Goal: Task Accomplishment & Management: Complete application form

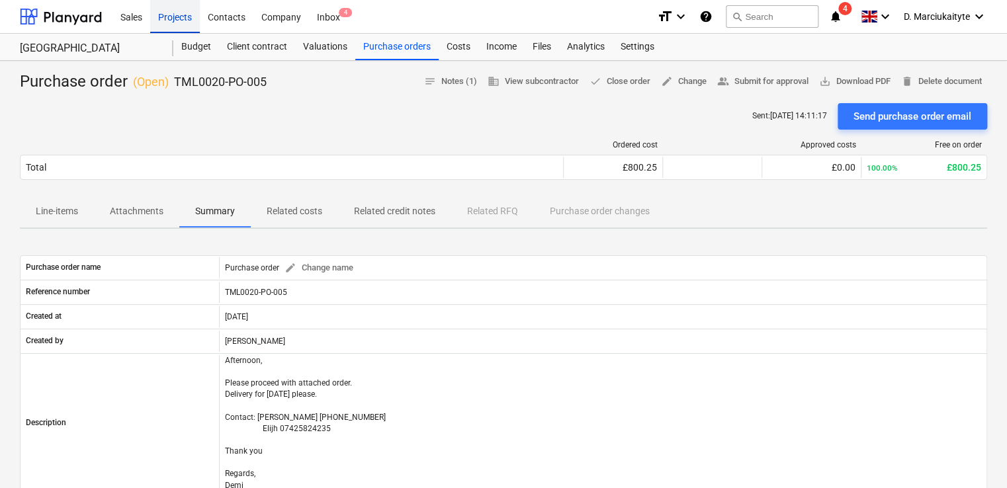
click at [163, 15] on div "Projects" at bounding box center [175, 16] width 50 height 34
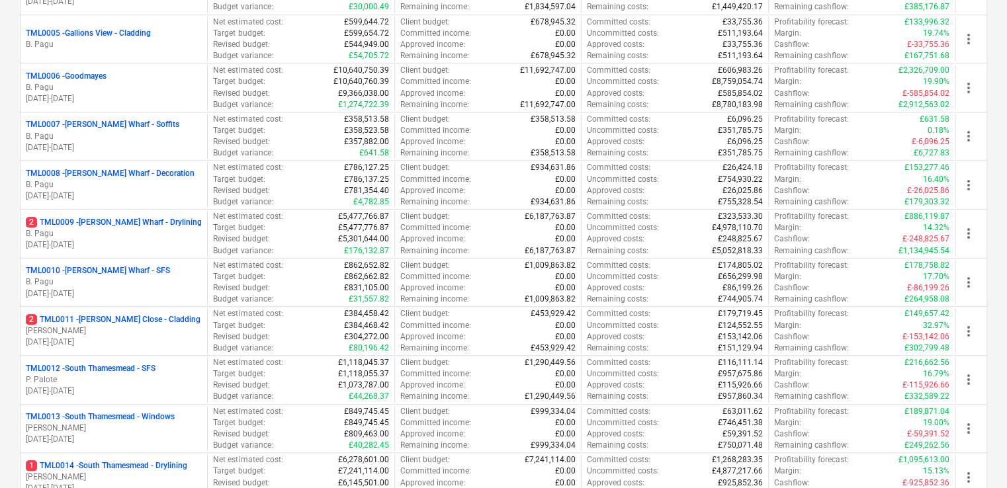
scroll to position [440, 0]
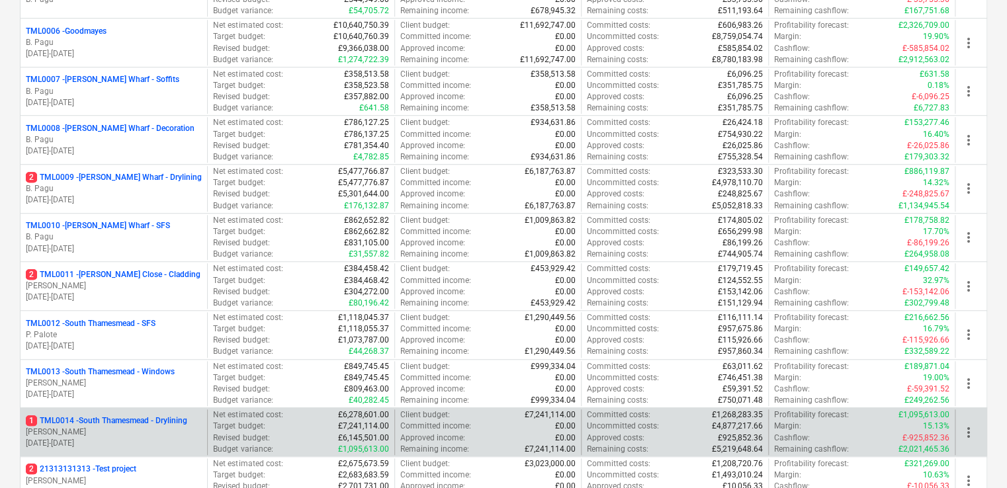
click at [77, 420] on p "1 TML0014 - South Thamesmead - Drylining" at bounding box center [106, 421] width 161 height 11
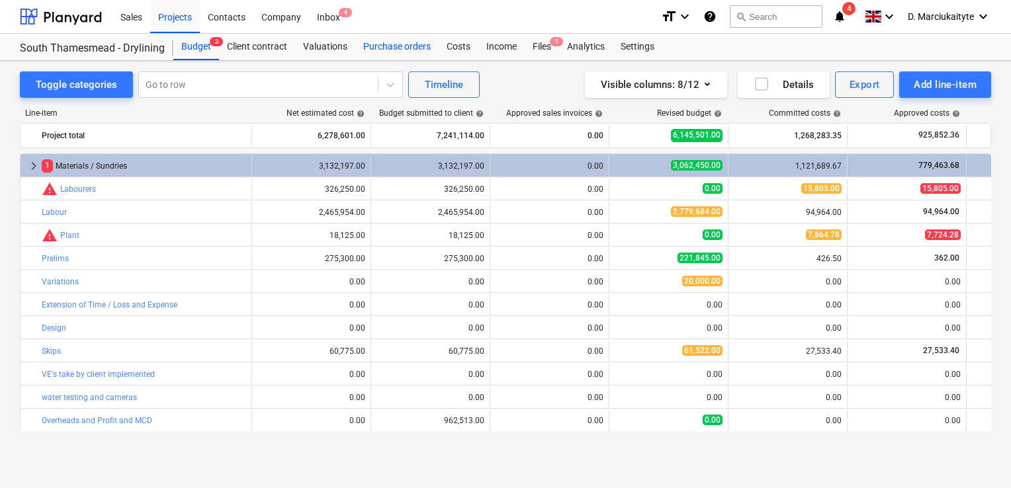
click at [399, 38] on div "Purchase orders" at bounding box center [396, 47] width 83 height 26
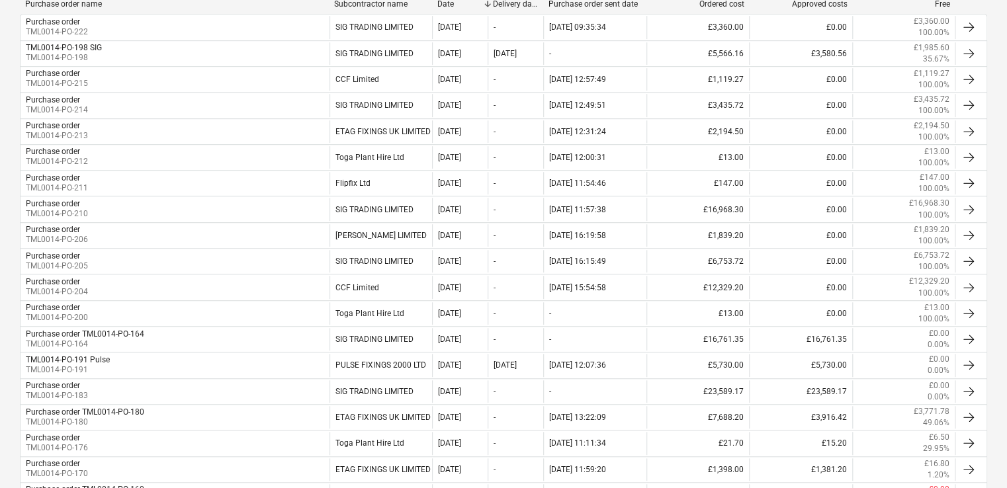
scroll to position [313, 0]
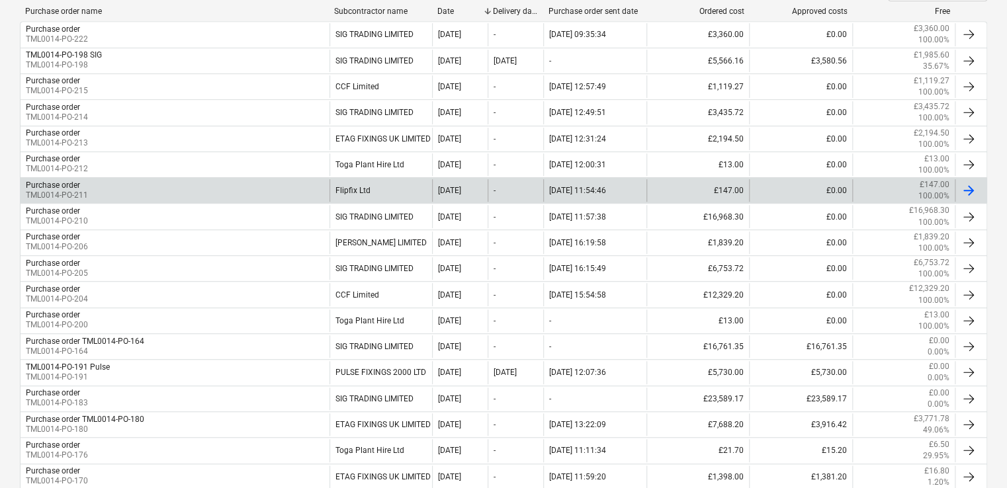
click at [212, 179] on div "Purchase order TML0014-PO-211" at bounding box center [175, 190] width 309 height 23
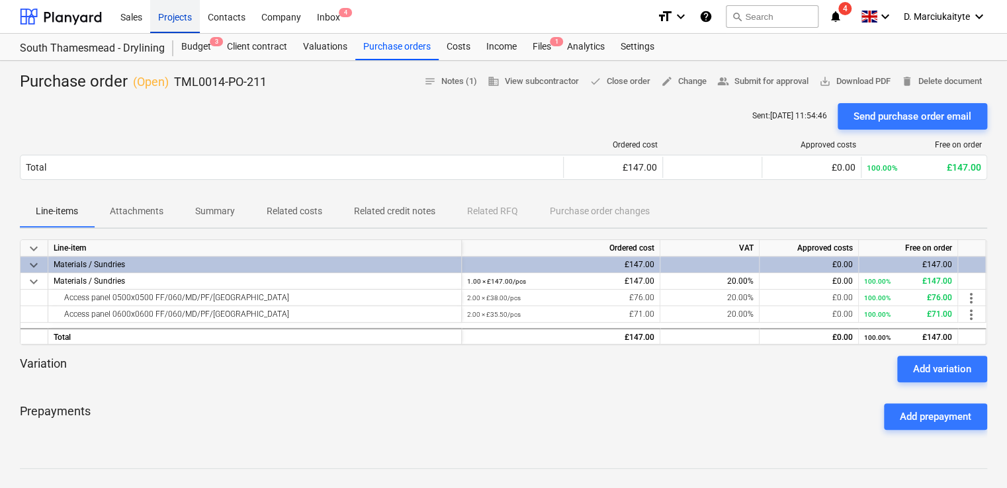
click at [169, 9] on div "Projects" at bounding box center [175, 16] width 50 height 34
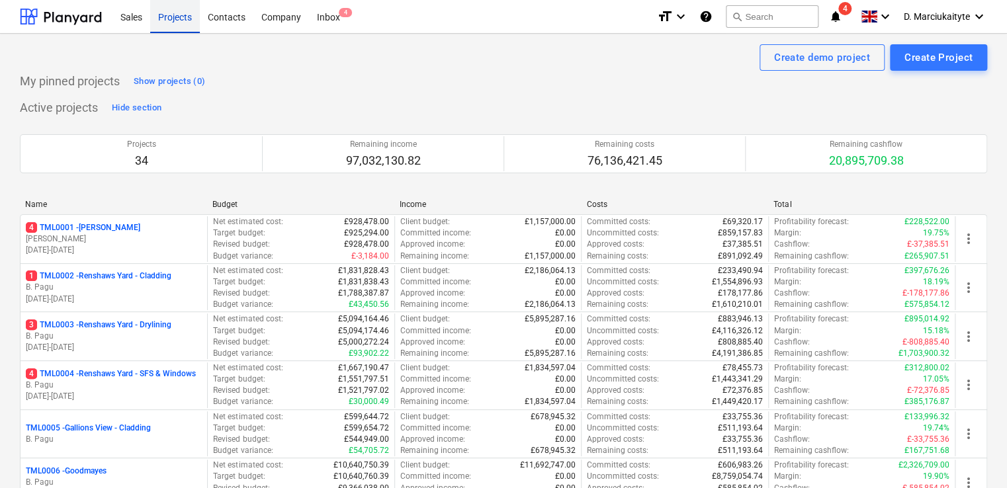
click at [169, 9] on div "Projects" at bounding box center [175, 16] width 50 height 34
drag, startPoint x: 1005, startPoint y: 40, endPoint x: 1011, endPoint y: 55, distance: 15.5
click at [1007, 55] on html "Sales Projects Contacts Company Inbox 4 format_size keyboard_arrow_down help se…" at bounding box center [503, 244] width 1007 height 488
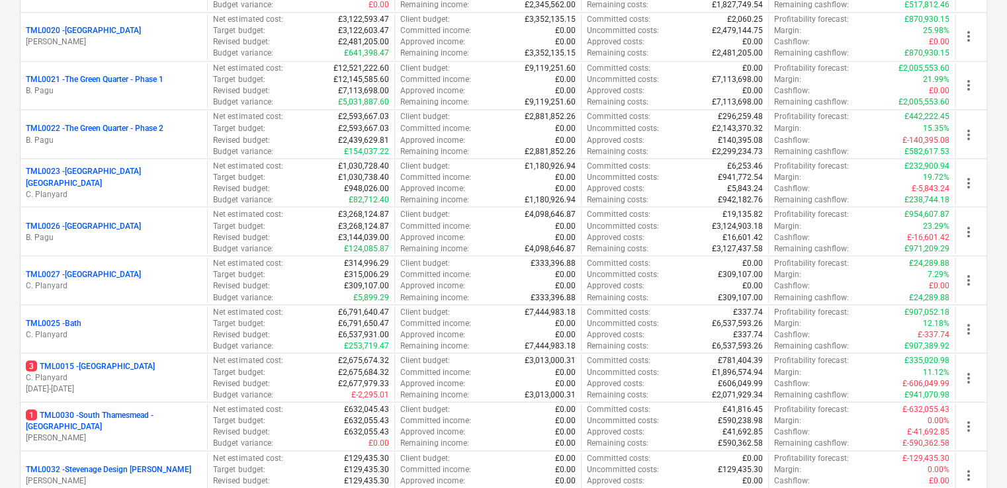
scroll to position [1050, 0]
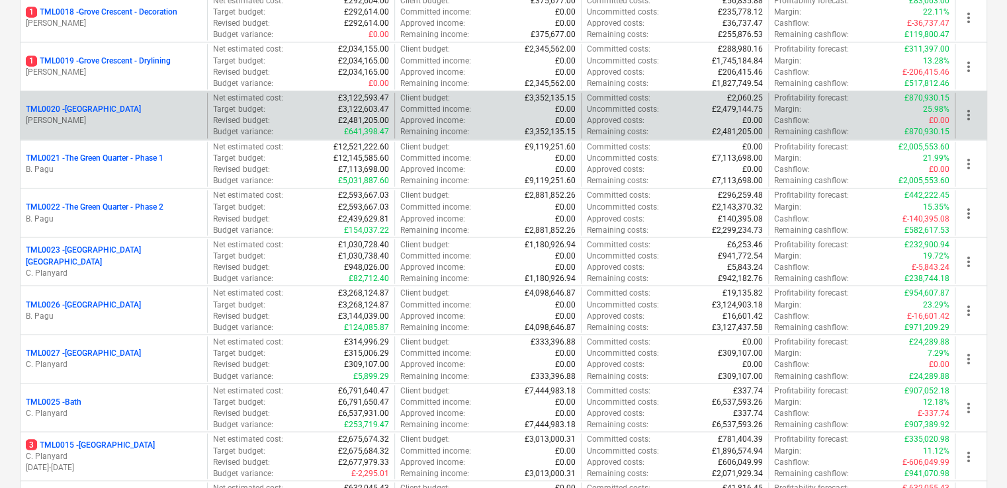
click at [161, 97] on div "TML0020 - Ibis Hotel [PERSON_NAME]" at bounding box center [114, 116] width 187 height 46
click at [64, 105] on p "TML0020 - Ibis Hotel" at bounding box center [83, 109] width 115 height 11
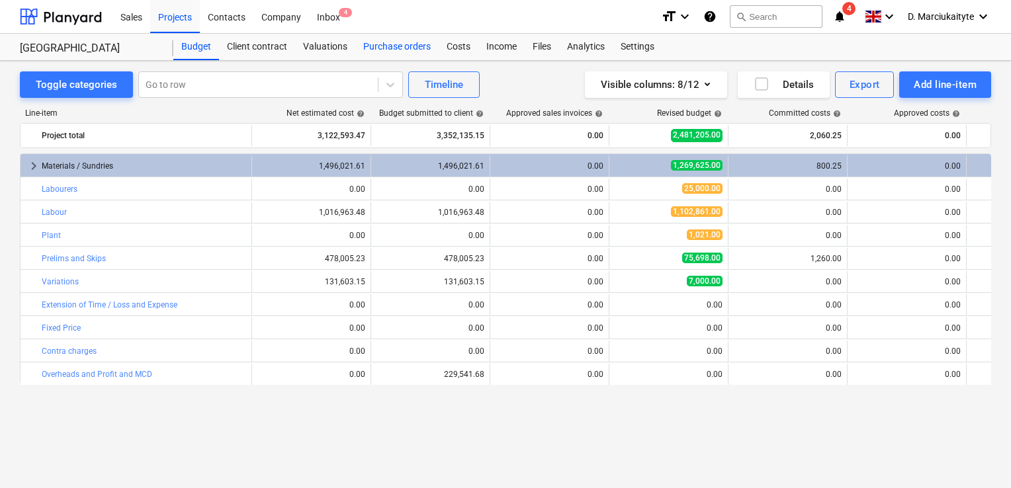
click at [422, 45] on div "Purchase orders" at bounding box center [396, 47] width 83 height 26
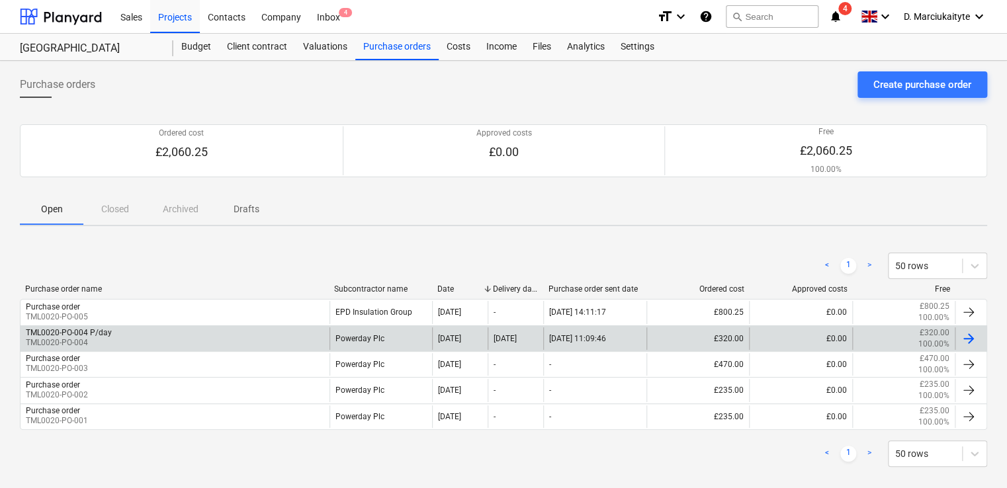
click at [273, 338] on div "TML0020-PO-004 P/day TML0020-PO-004" at bounding box center [175, 339] width 309 height 23
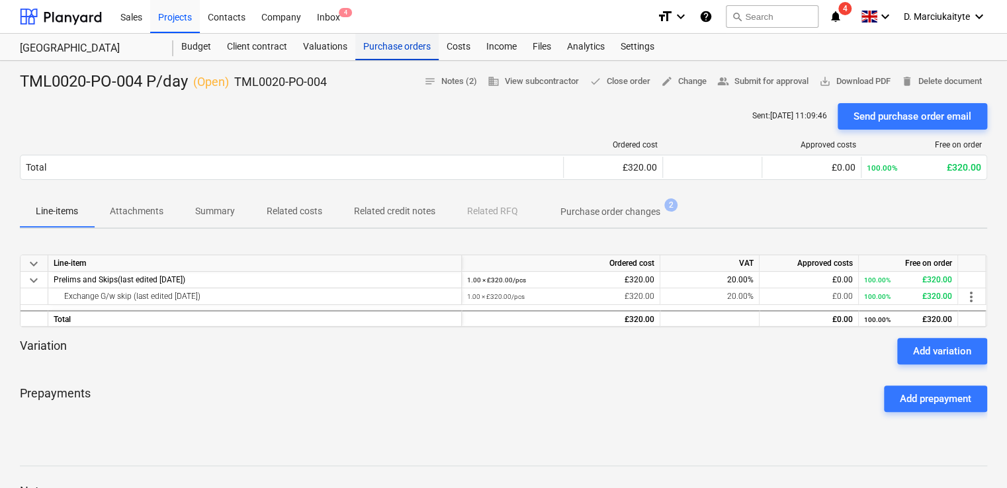
click at [410, 54] on div "Purchase orders" at bounding box center [396, 47] width 83 height 26
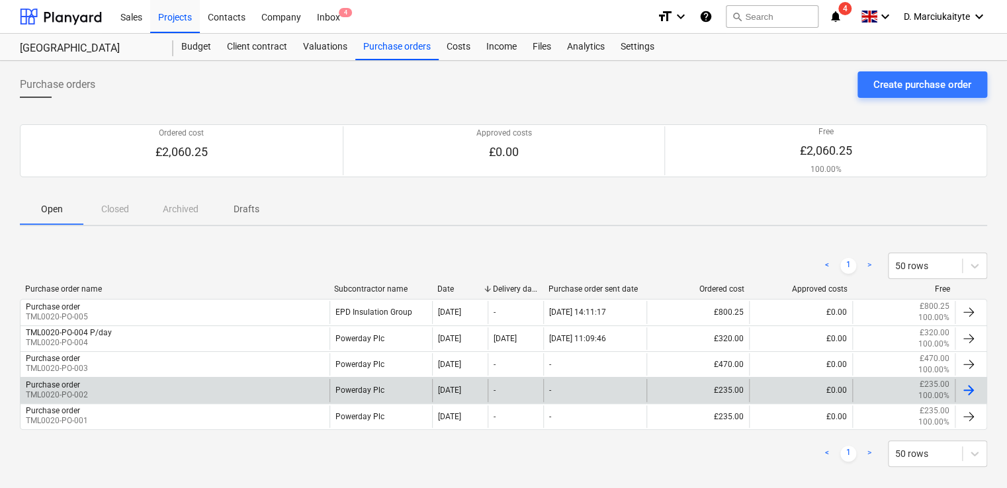
click at [194, 381] on div "Purchase order TML0020-PO-002" at bounding box center [175, 390] width 309 height 23
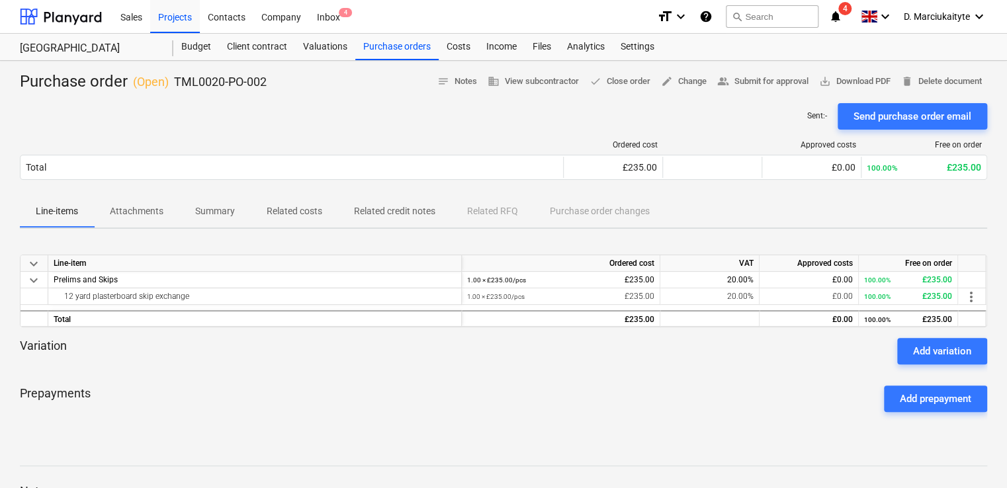
drag, startPoint x: 230, startPoint y: 298, endPoint x: 5, endPoint y: 291, distance: 224.5
click at [5, 291] on div "Purchase order ( Open ) TML0020-PO-002 notes Notes business View subcontractor …" at bounding box center [503, 348] width 1007 height 574
click at [257, 323] on div "Total" at bounding box center [255, 318] width 414 height 17
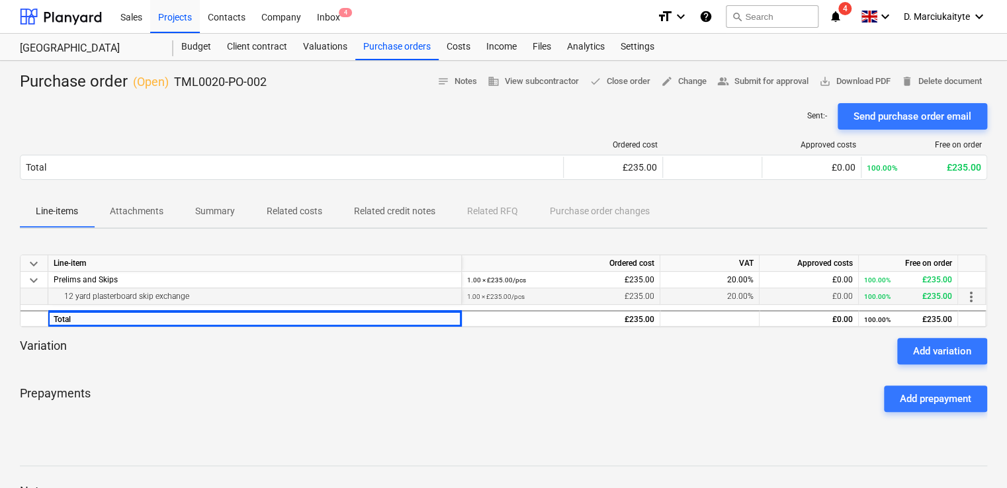
drag, startPoint x: 230, startPoint y: 300, endPoint x: 51, endPoint y: 291, distance: 178.9
click at [51, 291] on div "12 yard plasterboard skip exchange" at bounding box center [255, 297] width 414 height 17
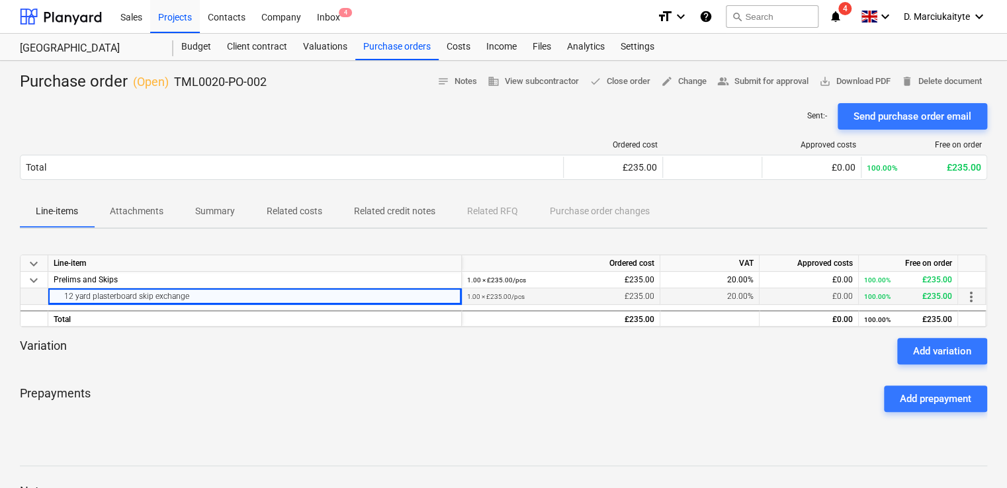
click at [51, 291] on div "12 yard plasterboard skip exchange" at bounding box center [255, 297] width 414 height 17
copy div "12 yard plasterboard skip exchange"
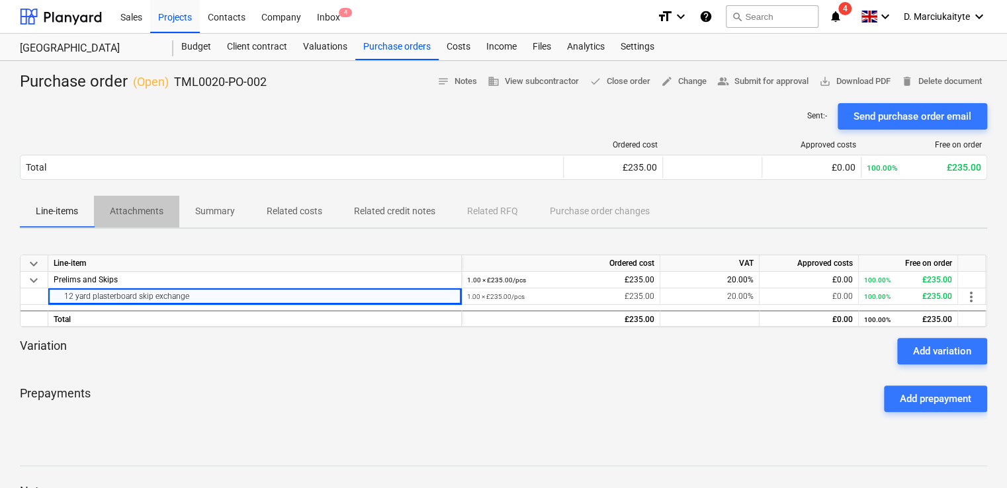
click at [156, 226] on button "Attachments" at bounding box center [136, 212] width 85 height 32
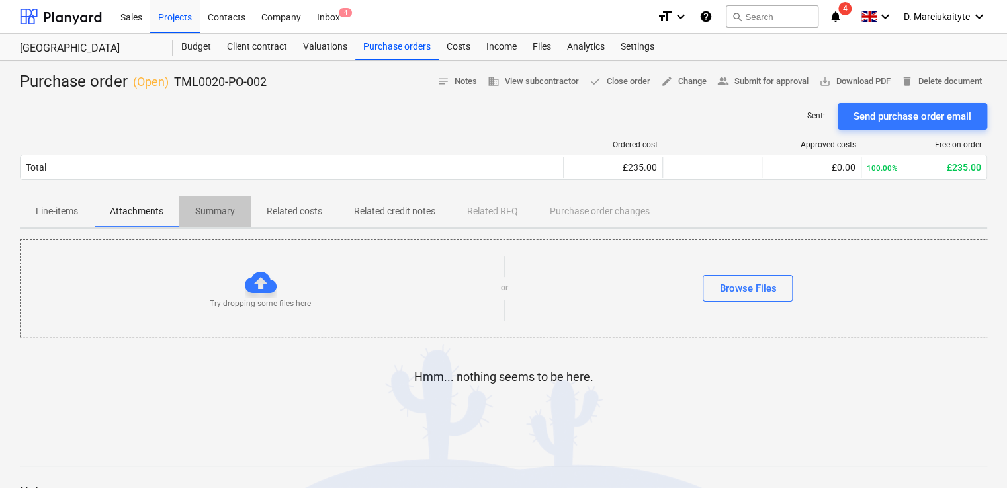
click at [209, 222] on span "Summary" at bounding box center [214, 212] width 71 height 22
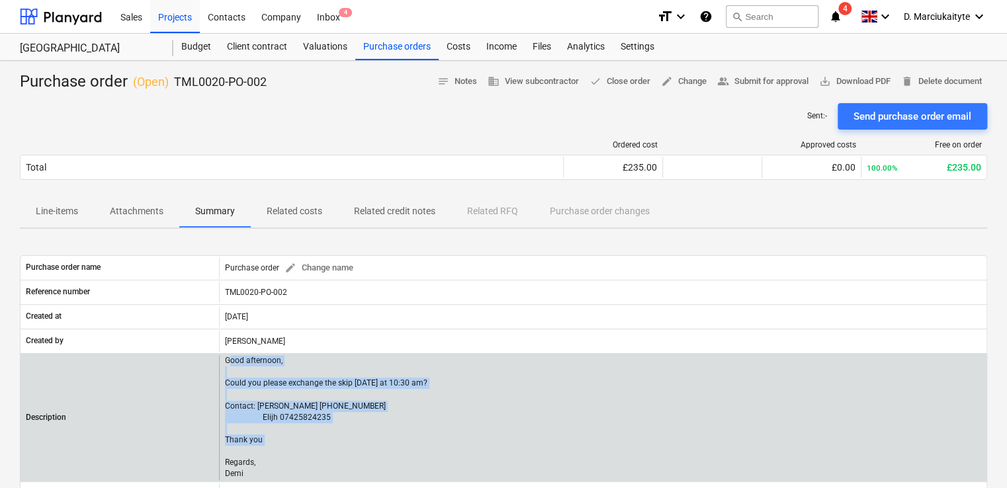
drag, startPoint x: 230, startPoint y: 364, endPoint x: 325, endPoint y: 457, distance: 132.9
click at [325, 457] on p "Good afternoon, Could you please exchange the skip [DATE] at 10:30 am? Contact:…" at bounding box center [326, 417] width 203 height 125
drag, startPoint x: 267, startPoint y: 473, endPoint x: 222, endPoint y: 359, distance: 122.4
click at [222, 359] on div "Good afternoon, Could you please exchange the skip [DATE] at 10:30 am? Contact:…" at bounding box center [603, 417] width 768 height 125
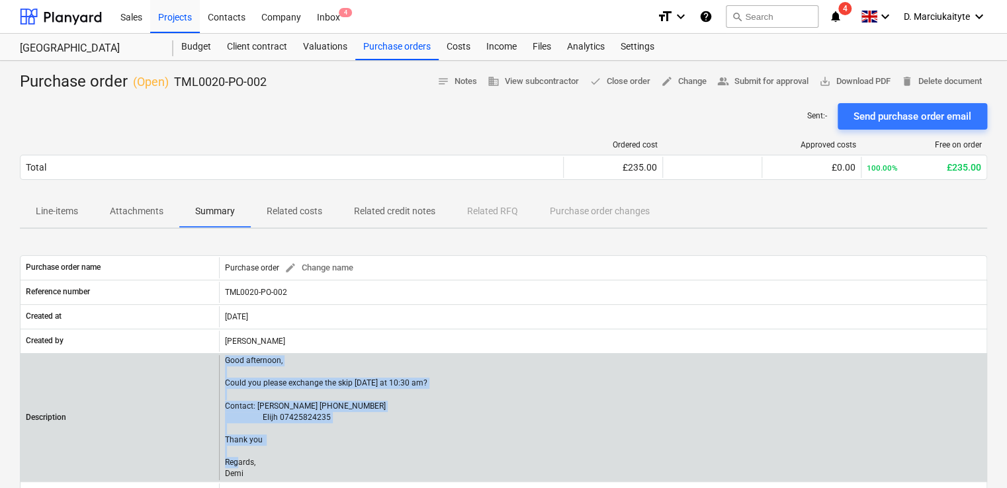
copy p "Good afternoon, Could you please exchange the skip tomorrow at 10:30 am? Contac…"
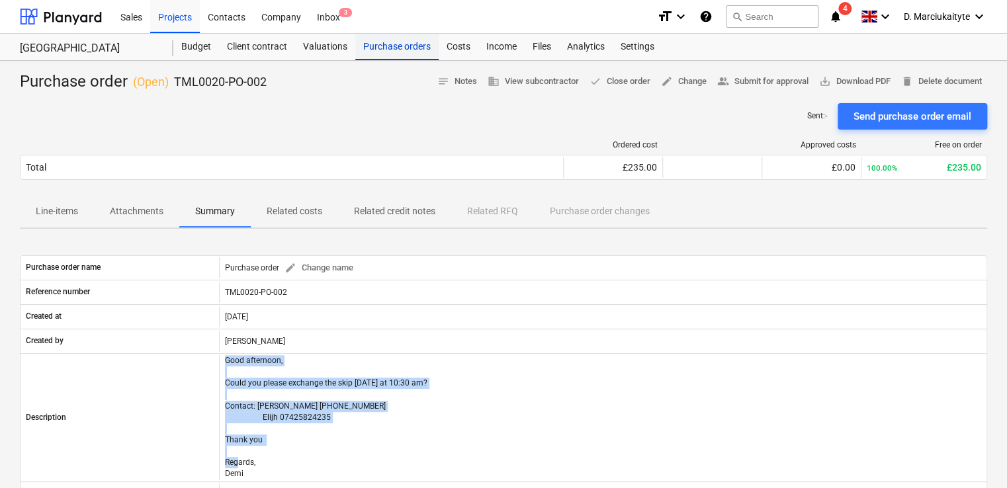
click at [408, 44] on div "Purchase orders" at bounding box center [396, 47] width 83 height 26
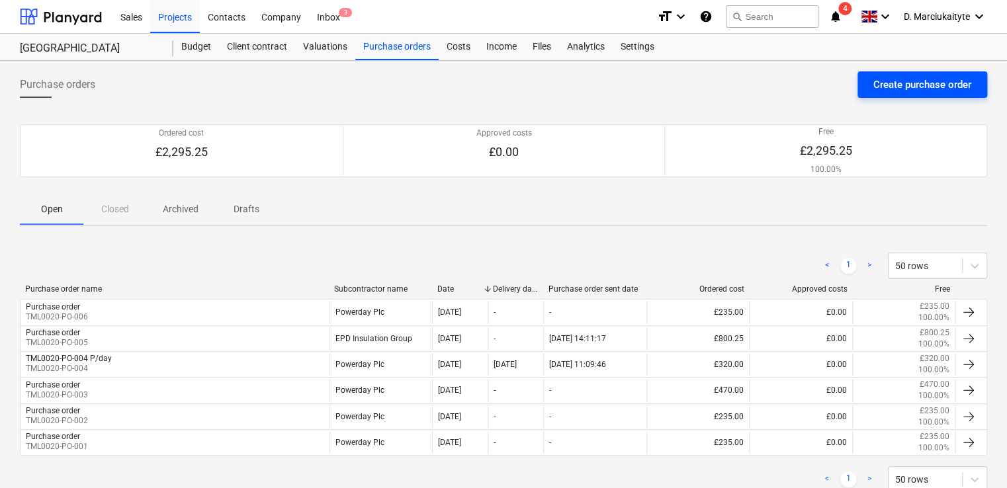
click at [893, 83] on div "Create purchase order" at bounding box center [923, 84] width 98 height 17
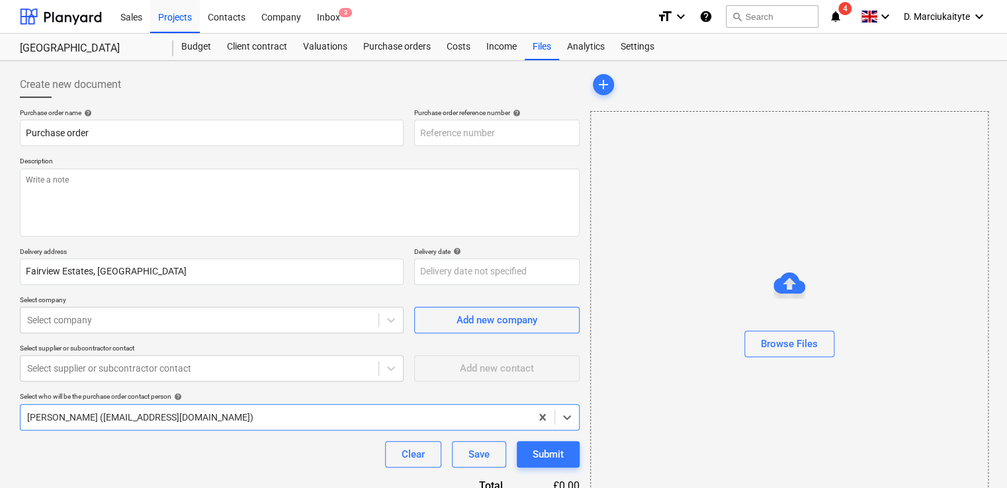
type textarea "x"
type input "TML0020-PO-008"
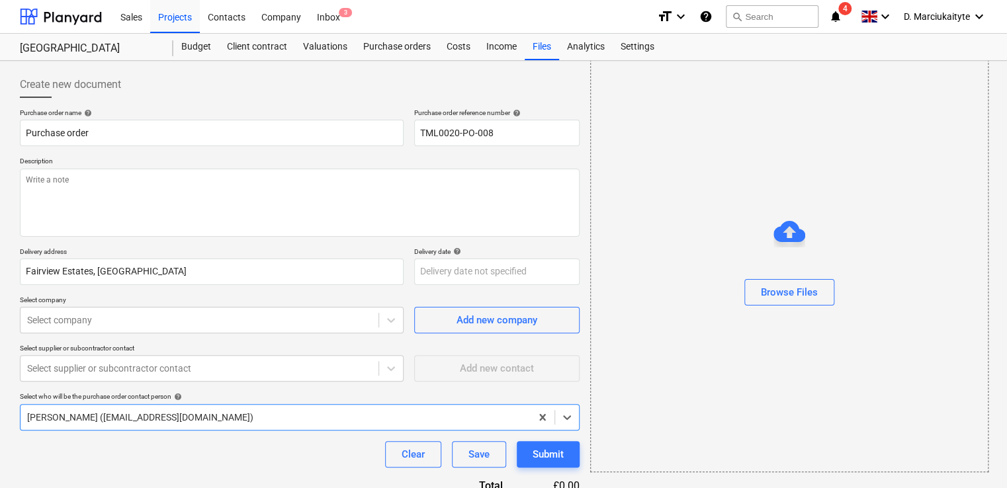
scroll to position [64, 0]
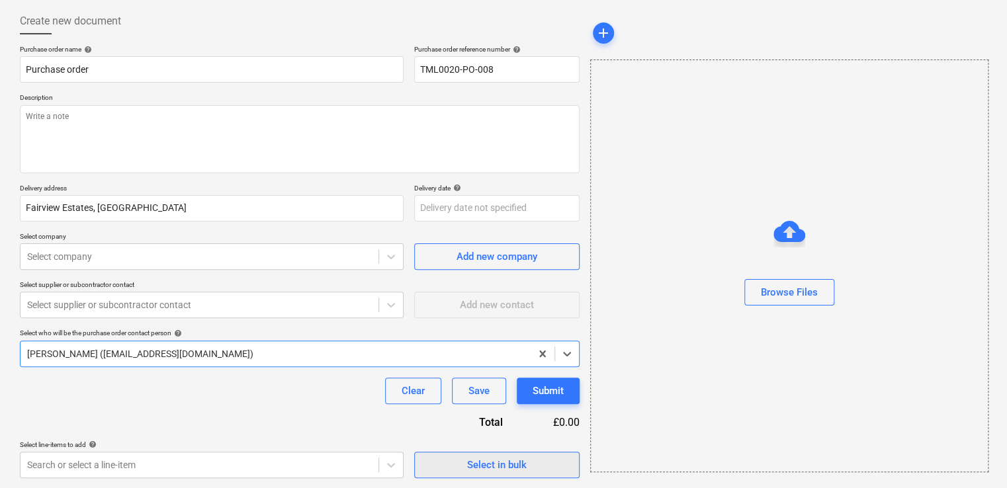
click at [504, 471] on div "Select in bulk" at bounding box center [497, 465] width 60 height 17
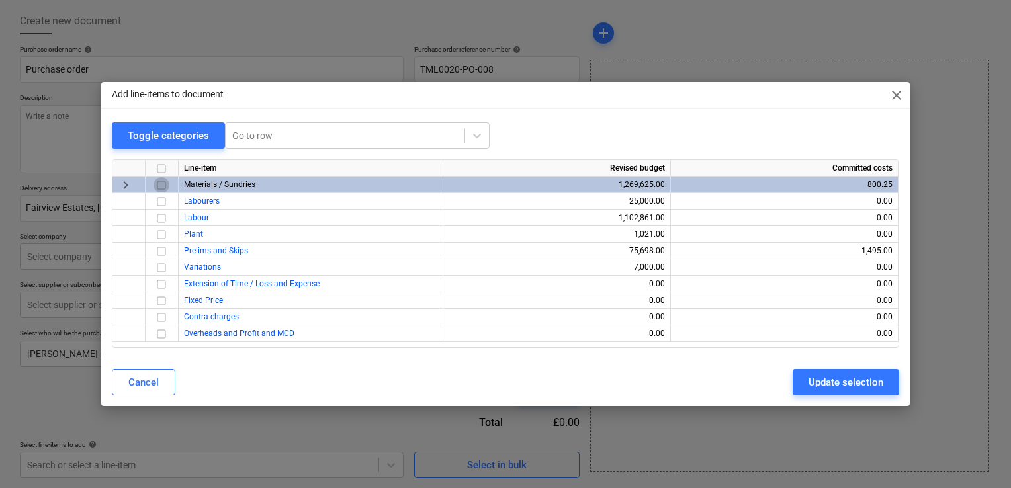
click at [158, 188] on input "checkbox" at bounding box center [162, 185] width 16 height 16
click at [826, 382] on div "Update selection" at bounding box center [846, 382] width 75 height 17
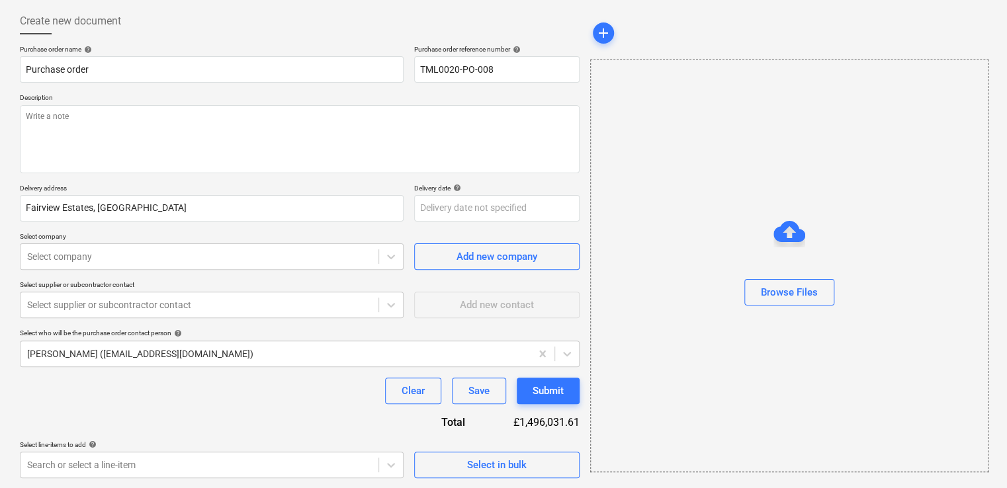
scroll to position [204, 0]
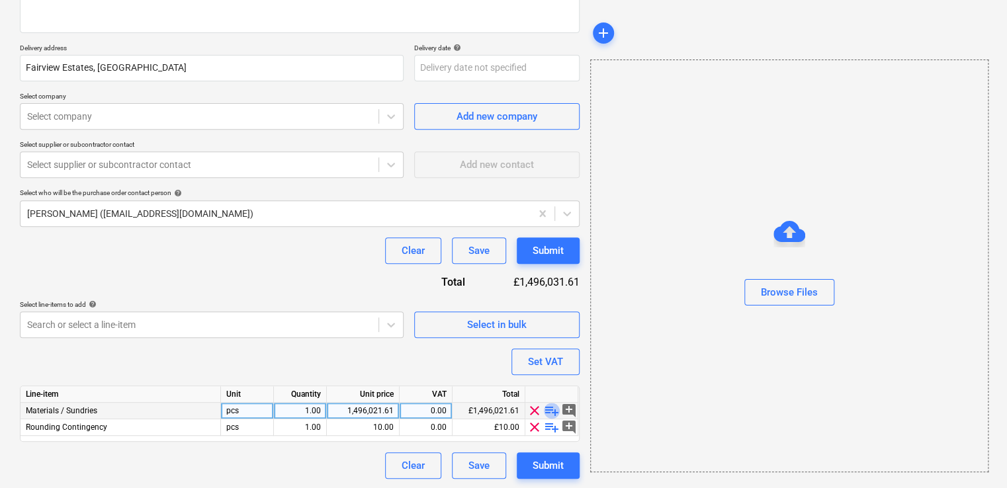
click at [556, 409] on span "playlist_add" at bounding box center [552, 411] width 16 height 16
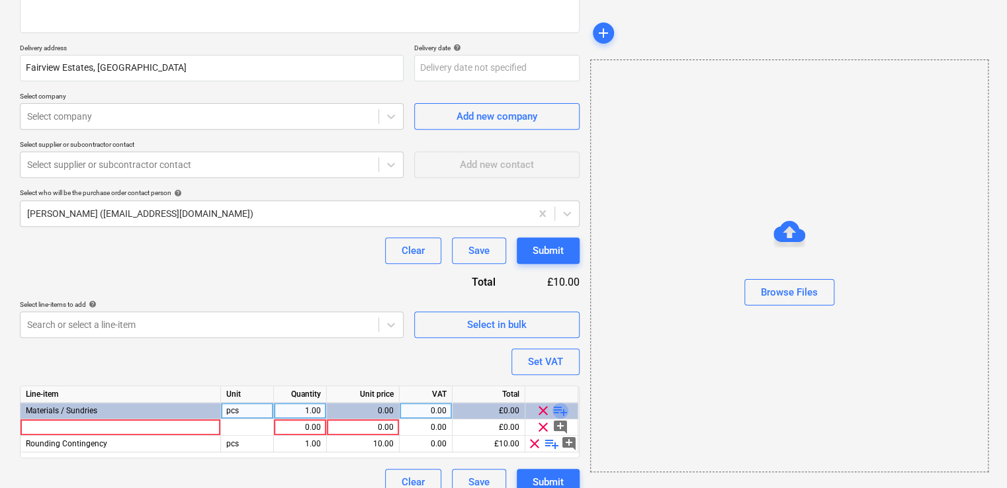
click at [556, 409] on span "playlist_add" at bounding box center [561, 411] width 16 height 16
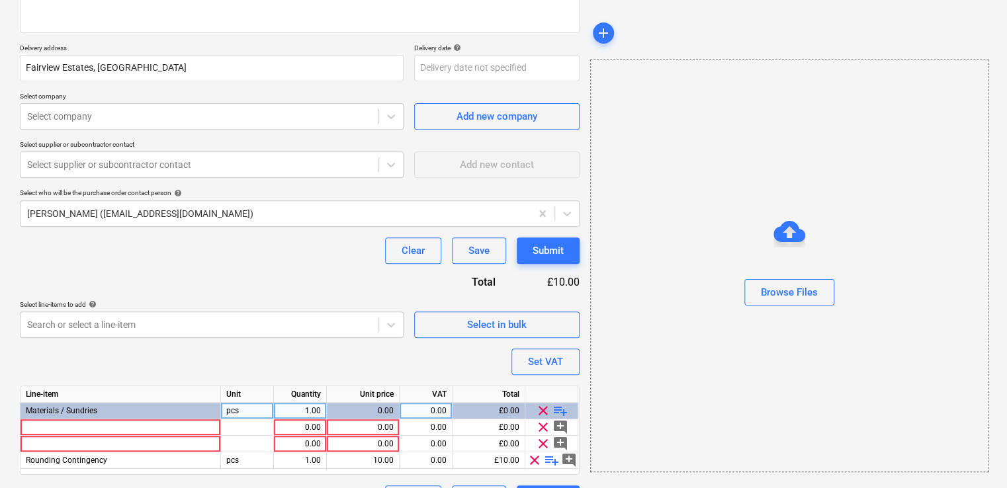
click at [556, 409] on span "playlist_add" at bounding box center [561, 411] width 16 height 16
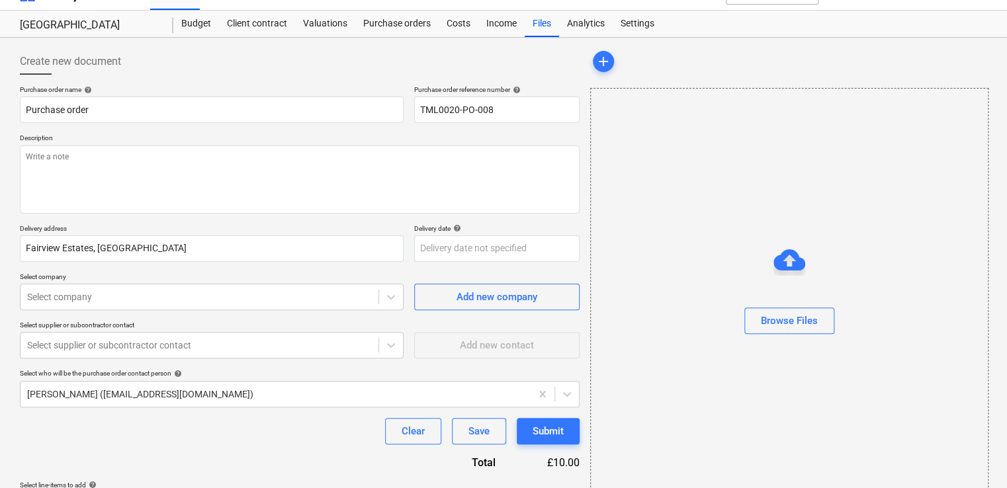
scroll to position [0, 0]
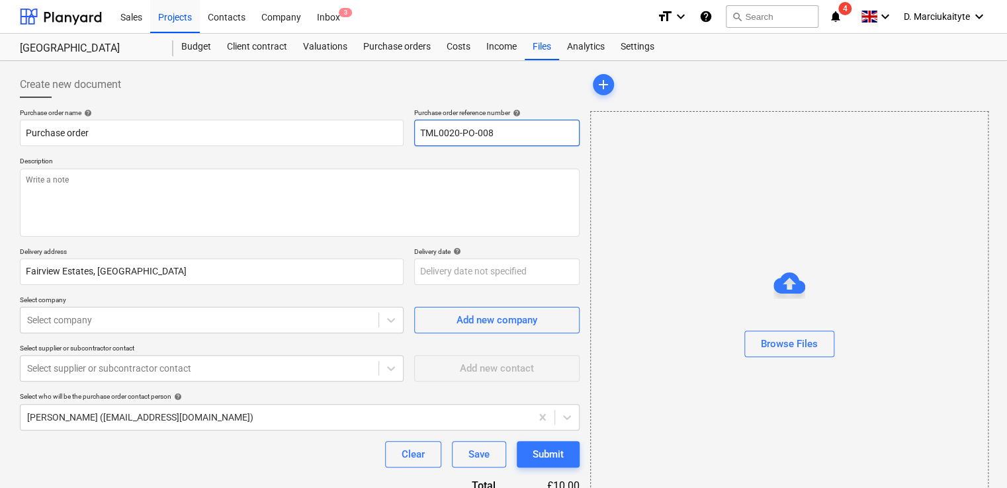
drag, startPoint x: 497, startPoint y: 132, endPoint x: 409, endPoint y: 134, distance: 88.0
click at [409, 134] on div "Purchase order name help Purchase order Purchase order reference number help TM…" at bounding box center [300, 128] width 560 height 38
type textarea "x"
click at [483, 447] on div "Save" at bounding box center [479, 454] width 21 height 17
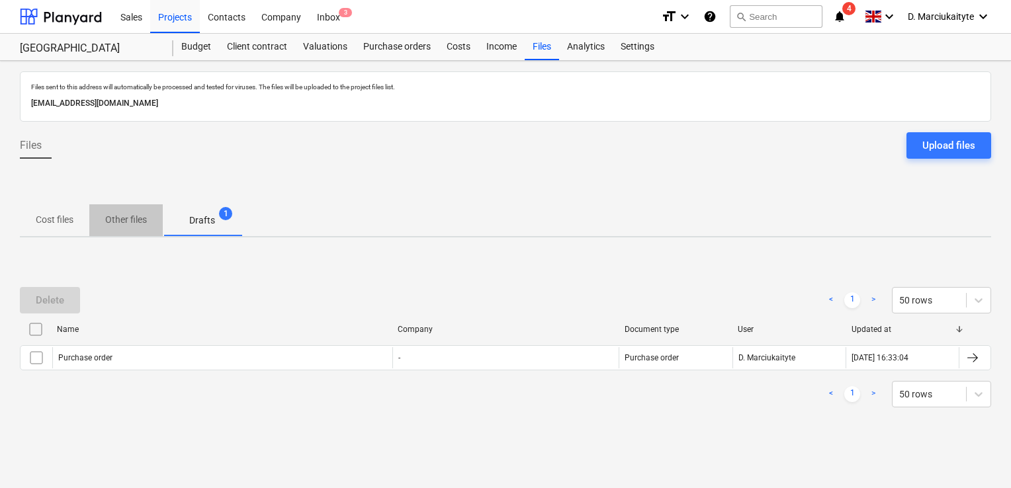
click at [114, 226] on span "Other files" at bounding box center [125, 220] width 73 height 22
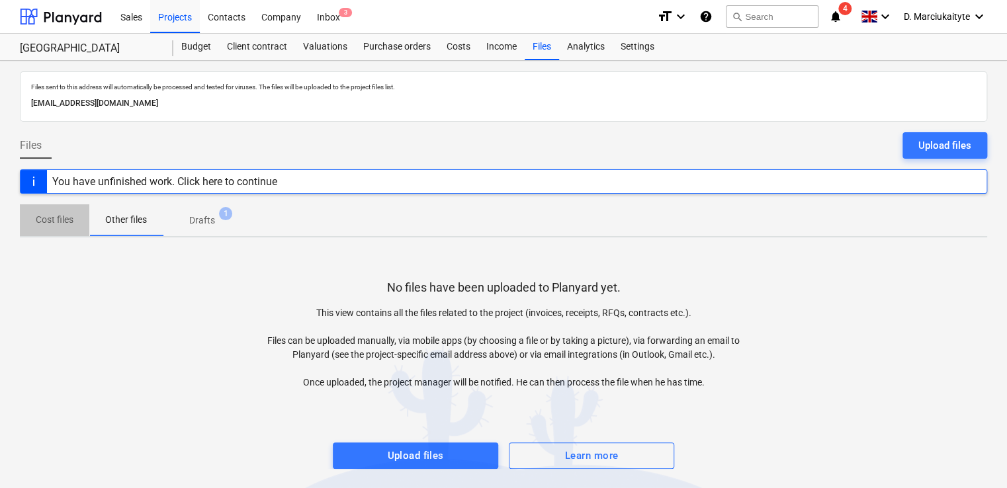
click at [50, 218] on p "Cost files" at bounding box center [55, 220] width 38 height 14
click at [400, 49] on div "Purchase orders" at bounding box center [396, 47] width 83 height 26
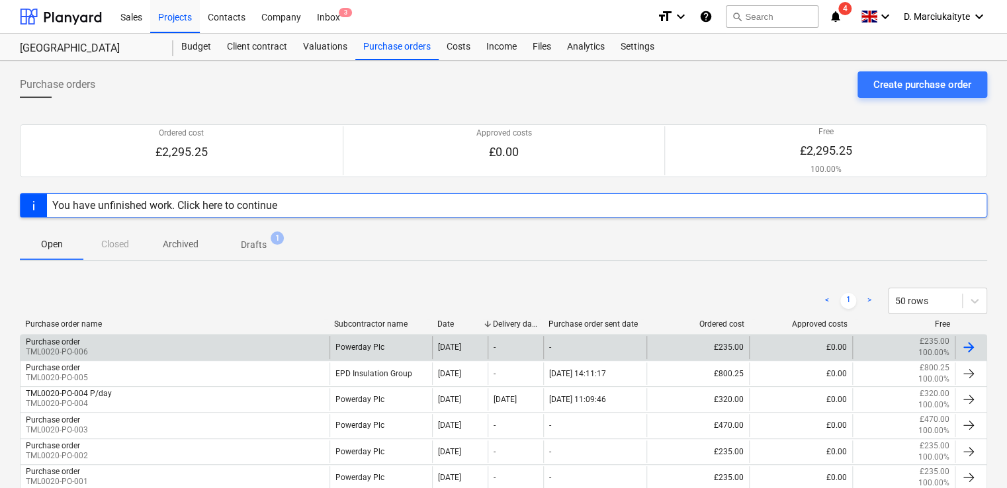
click at [256, 351] on div "Purchase order TML0020-PO-006" at bounding box center [175, 347] width 309 height 23
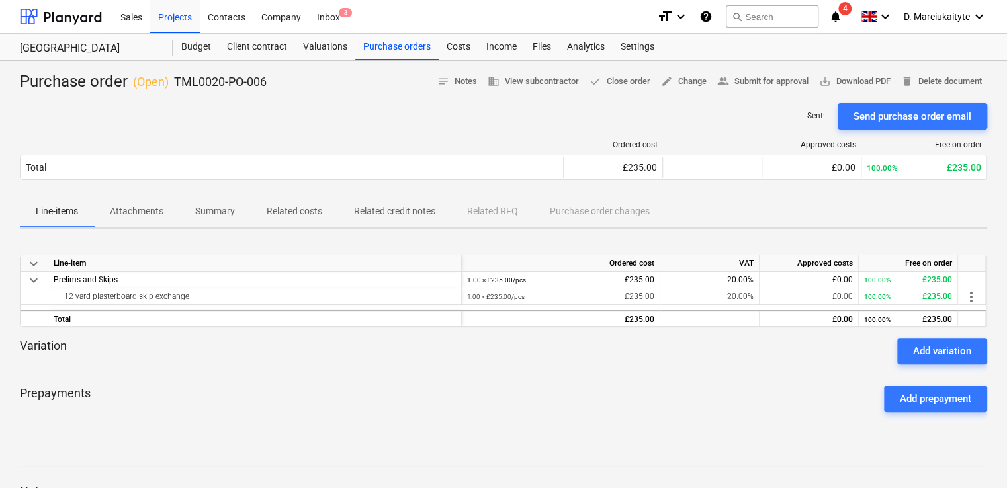
drag, startPoint x: 212, startPoint y: 228, endPoint x: 220, endPoint y: 208, distance: 22.2
click at [220, 208] on div "Purchase order ( Open ) TML0020-PO-006 notes Notes business View subcontractor …" at bounding box center [503, 348] width 1007 height 574
click at [220, 208] on p "Summary" at bounding box center [215, 212] width 40 height 14
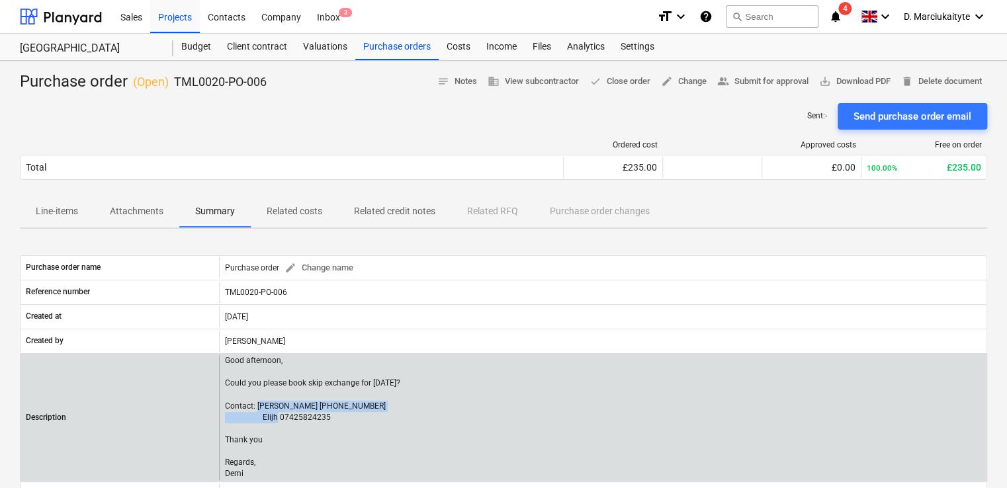
drag, startPoint x: 348, startPoint y: 418, endPoint x: 257, endPoint y: 409, distance: 91.7
click at [257, 409] on p "Good afternoon, Could you please book skip exchange for [DATE]? Contact: [PERSO…" at bounding box center [312, 417] width 175 height 125
copy p "Alex 07958418640 Elijh 07425824235"
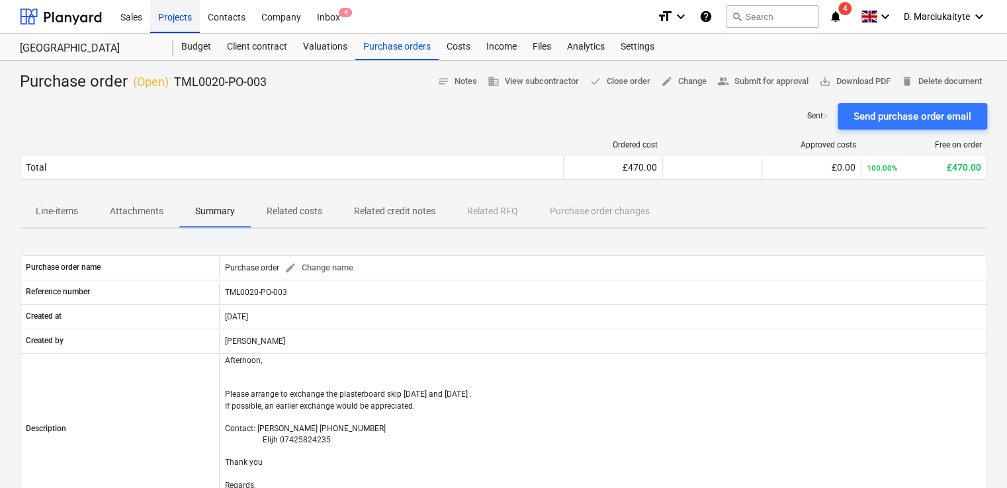
click at [175, 24] on div "Projects" at bounding box center [175, 16] width 50 height 34
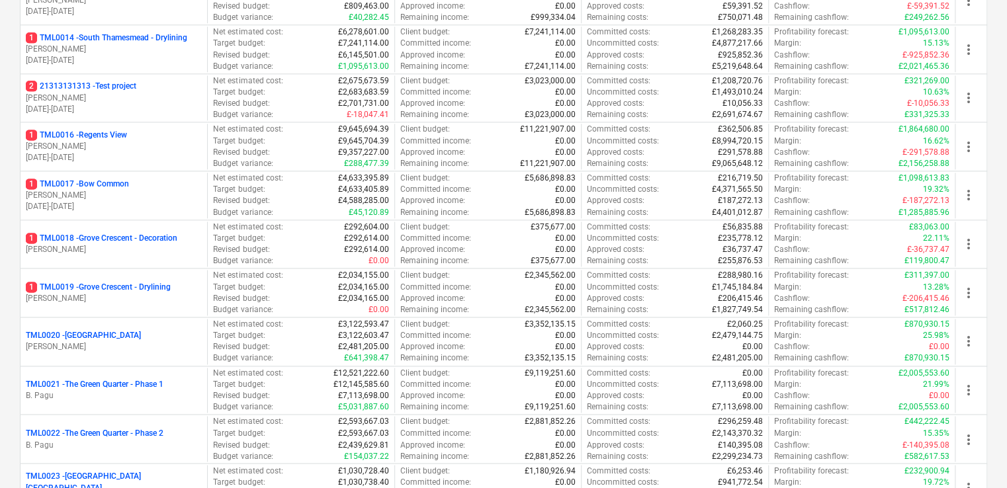
scroll to position [848, 0]
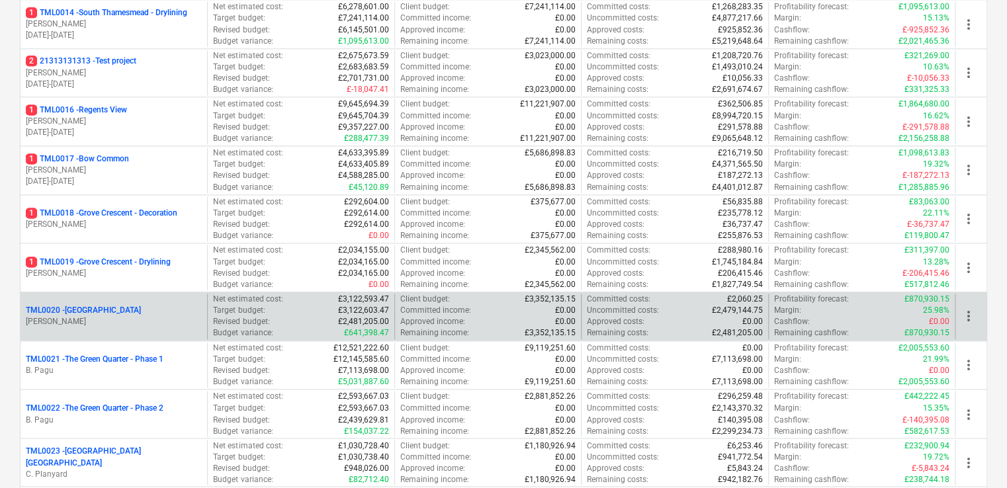
click at [103, 317] on p "[PERSON_NAME]" at bounding box center [114, 321] width 176 height 11
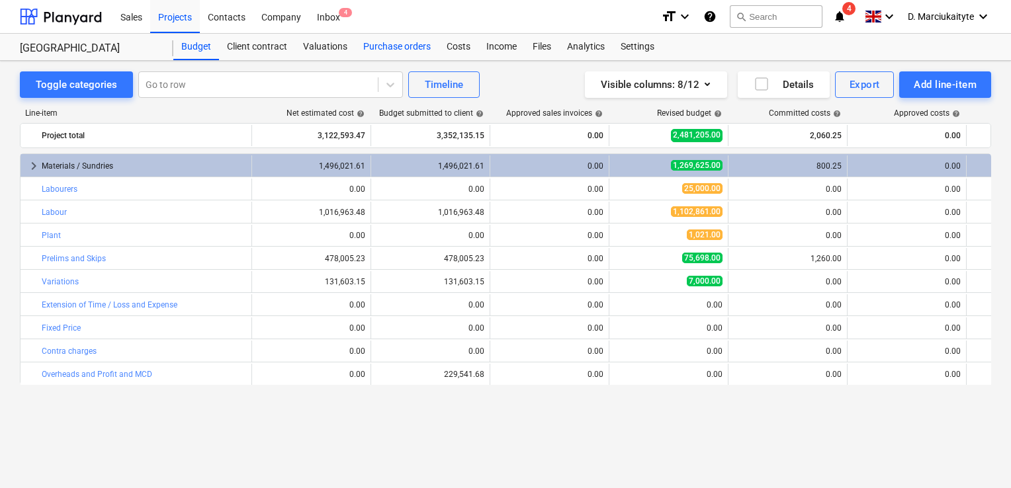
click at [401, 47] on div "Purchase orders" at bounding box center [396, 47] width 83 height 26
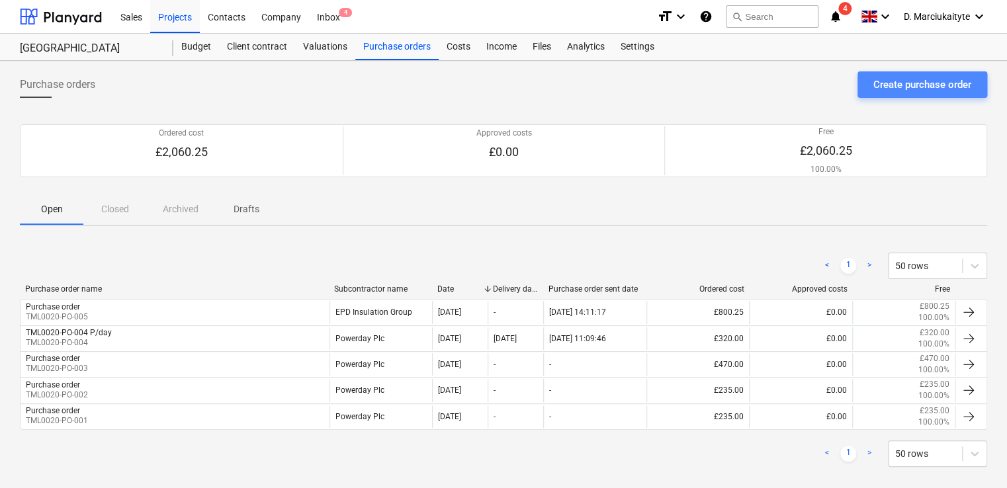
click at [864, 83] on button "Create purchase order" at bounding box center [923, 84] width 130 height 26
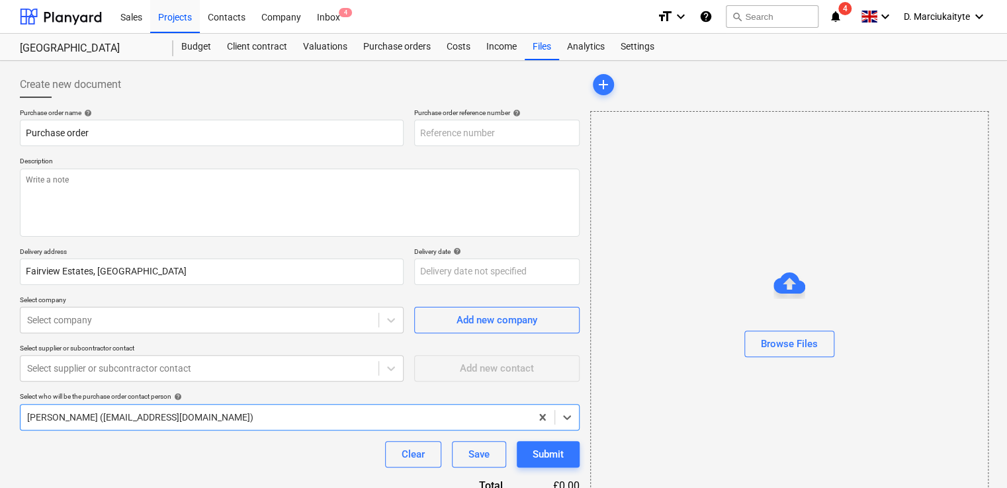
type textarea "x"
type input "TML0020-PO-006"
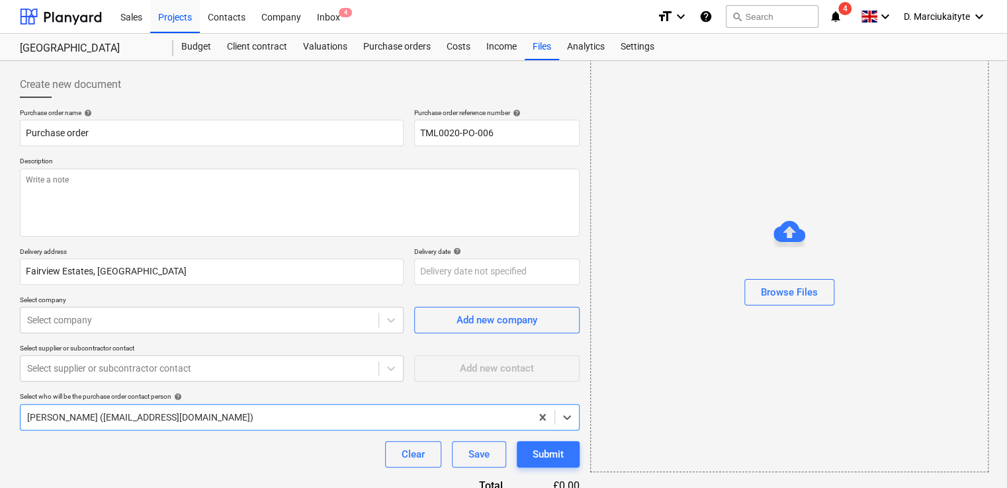
scroll to position [64, 0]
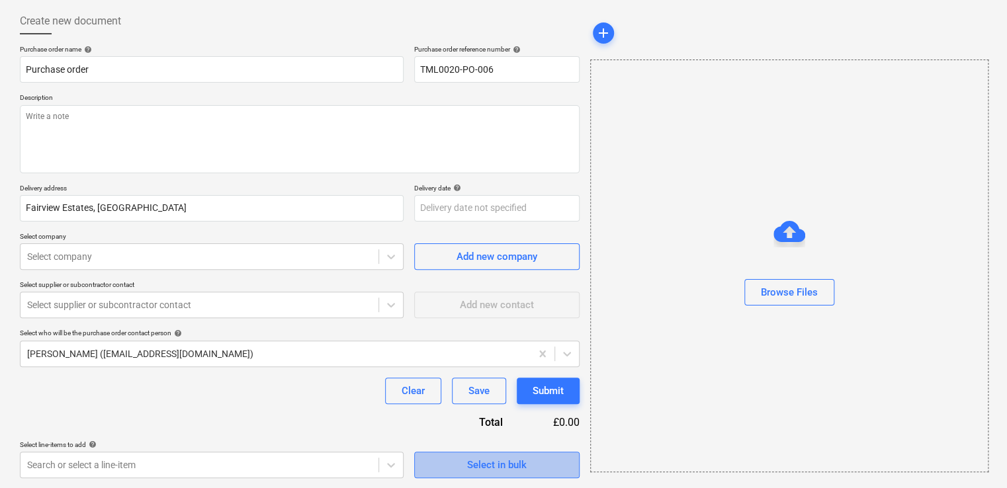
click at [461, 463] on span "Select in bulk" at bounding box center [497, 465] width 132 height 17
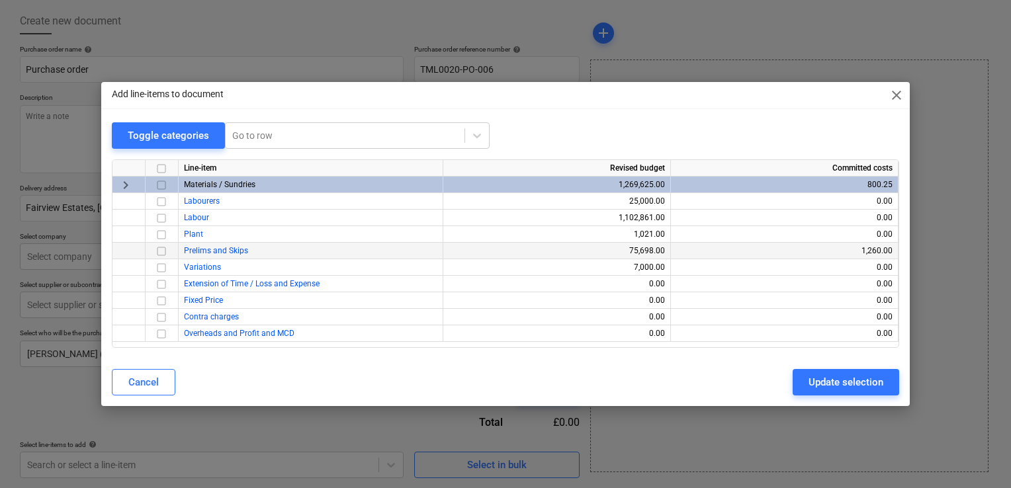
click at [158, 255] on input "checkbox" at bounding box center [162, 252] width 16 height 16
click at [827, 391] on div "Update selection" at bounding box center [846, 382] width 75 height 17
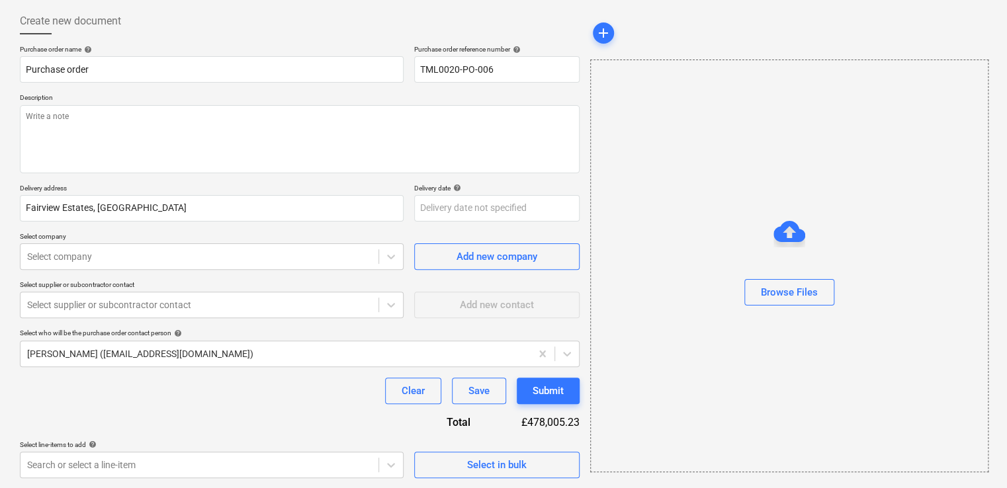
scroll to position [188, 0]
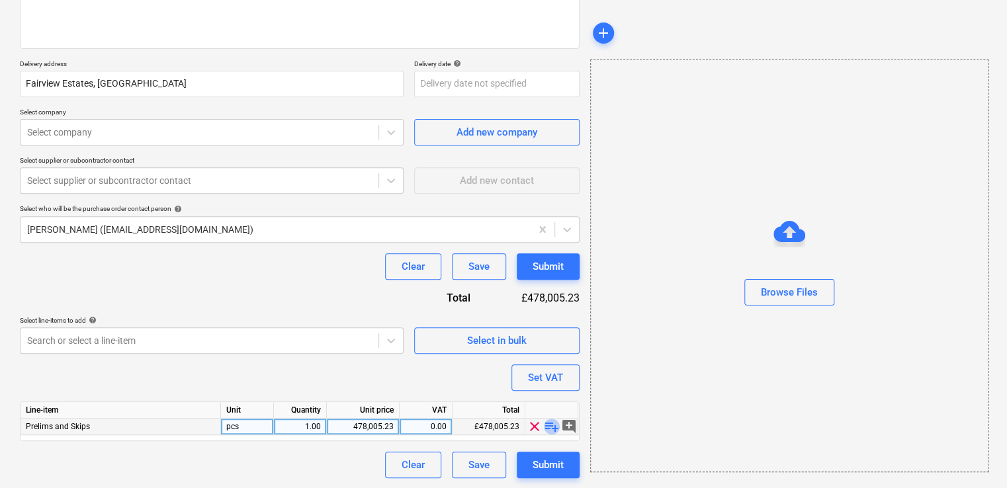
click at [551, 425] on span "playlist_add" at bounding box center [552, 427] width 16 height 16
type textarea "x"
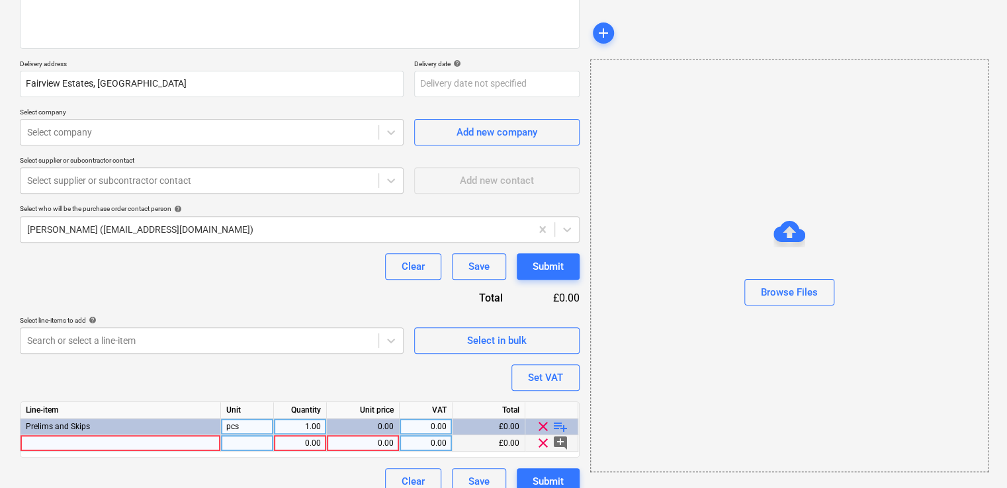
click at [146, 449] on div at bounding box center [121, 443] width 201 height 17
type input "12 yard plasterboard skip exchange"
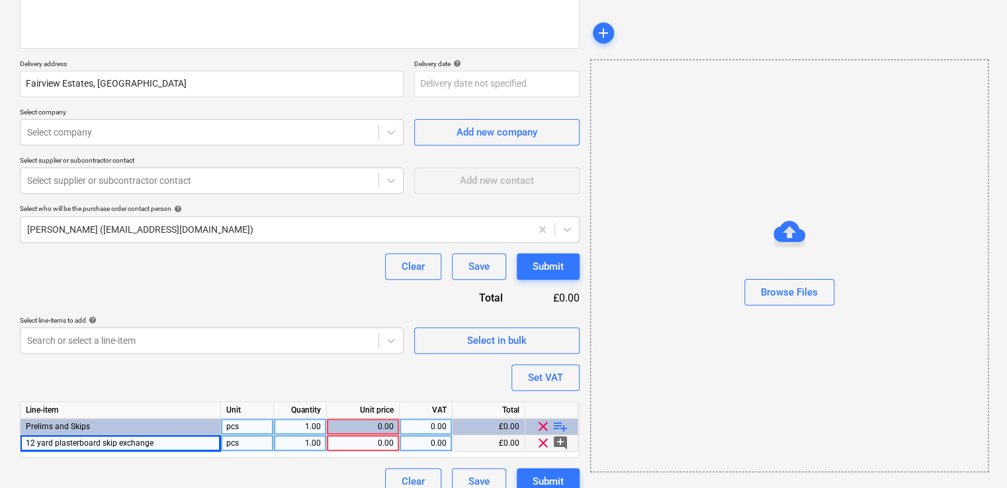
click at [249, 450] on div "pcs" at bounding box center [247, 443] width 53 height 17
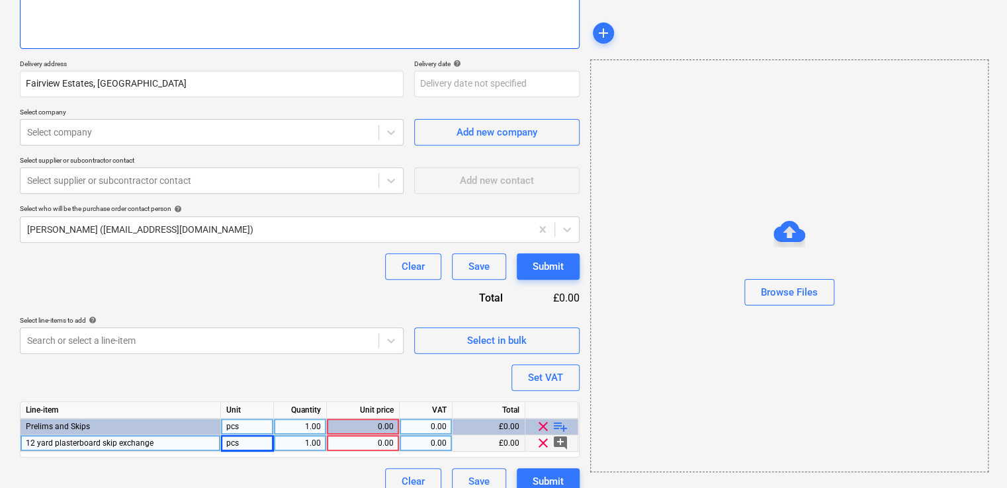
type textarea "x"
click at [356, 443] on div "0.00" at bounding box center [363, 443] width 62 height 17
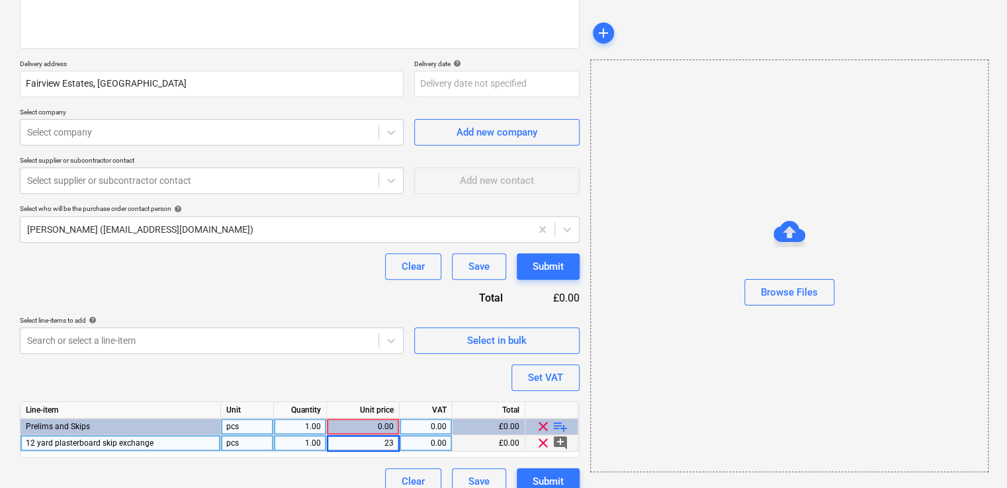
type input "235"
type textarea "x"
type input "20"
type textarea "x"
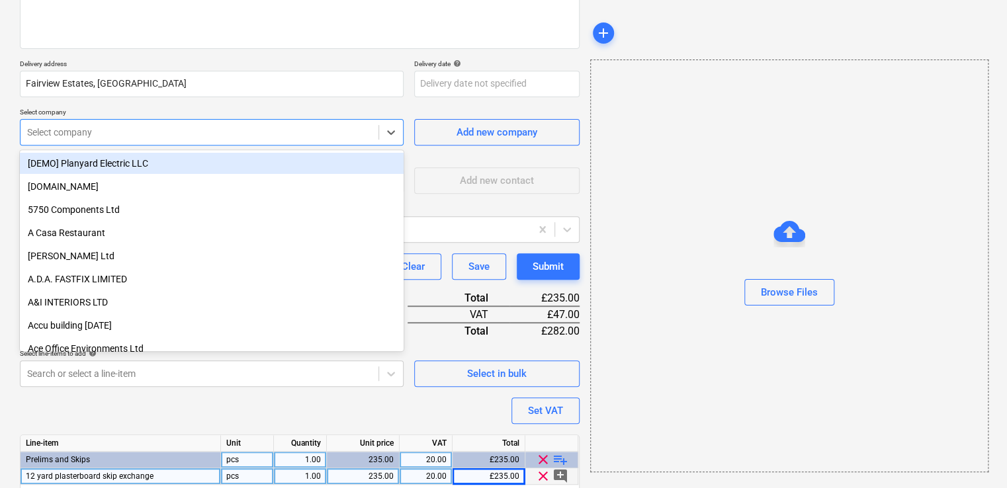
click at [238, 134] on div at bounding box center [199, 132] width 345 height 13
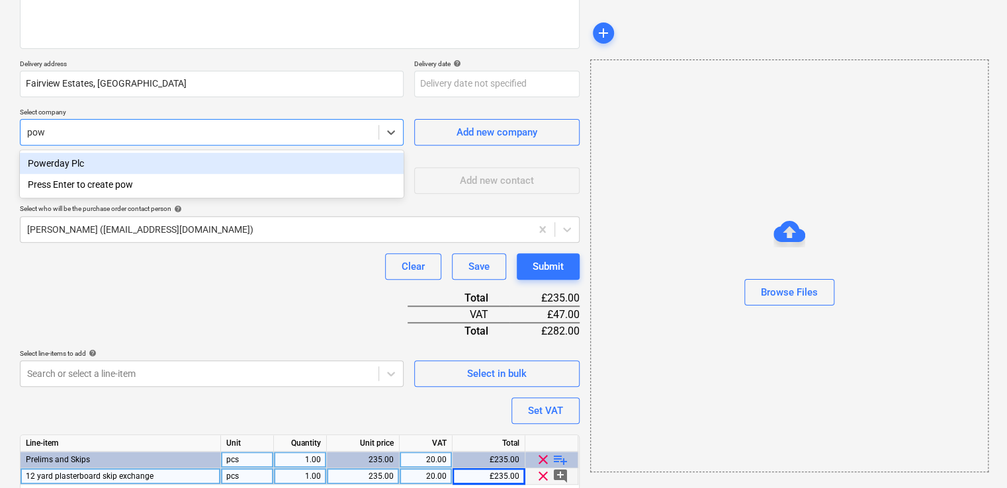
type input "[PERSON_NAME]"
type textarea "x"
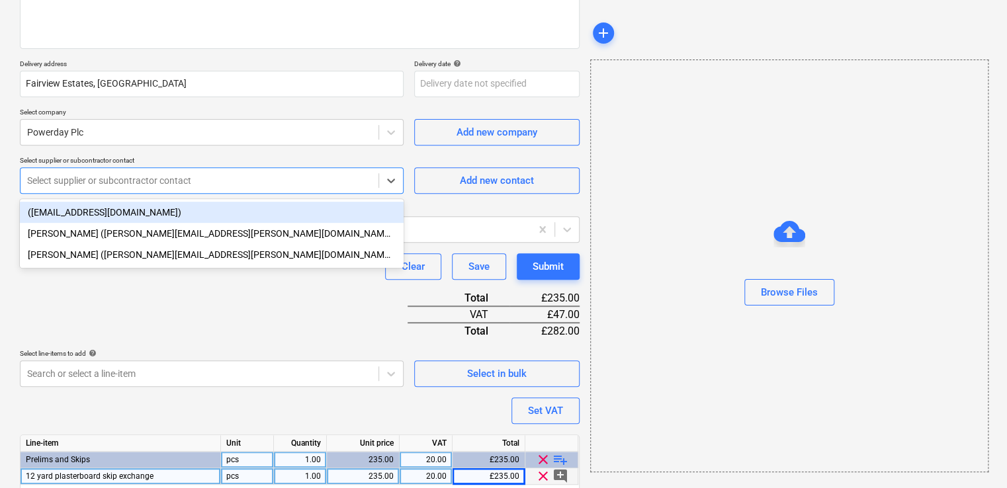
click at [263, 185] on div at bounding box center [199, 180] width 345 height 13
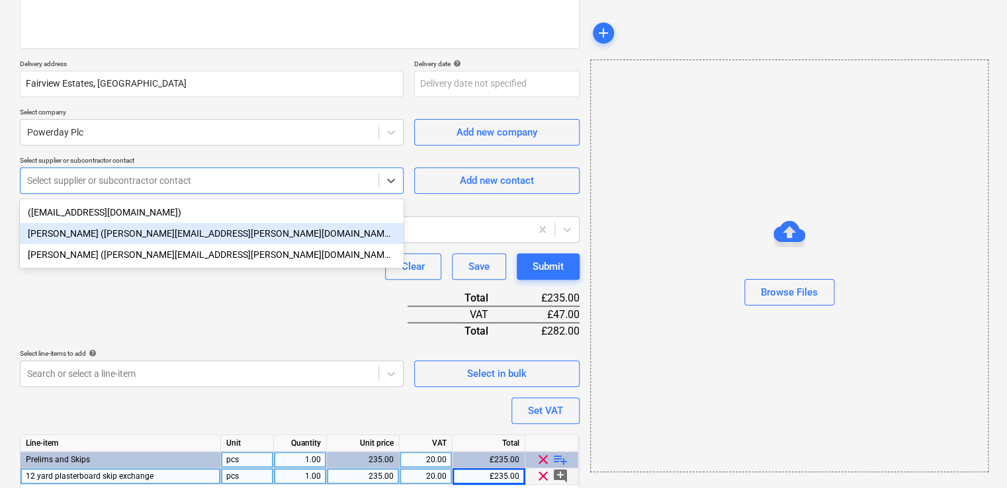
click at [214, 232] on div "[PERSON_NAME] ([PERSON_NAME][EMAIL_ADDRESS][PERSON_NAME][DOMAIN_NAME])" at bounding box center [212, 233] width 384 height 21
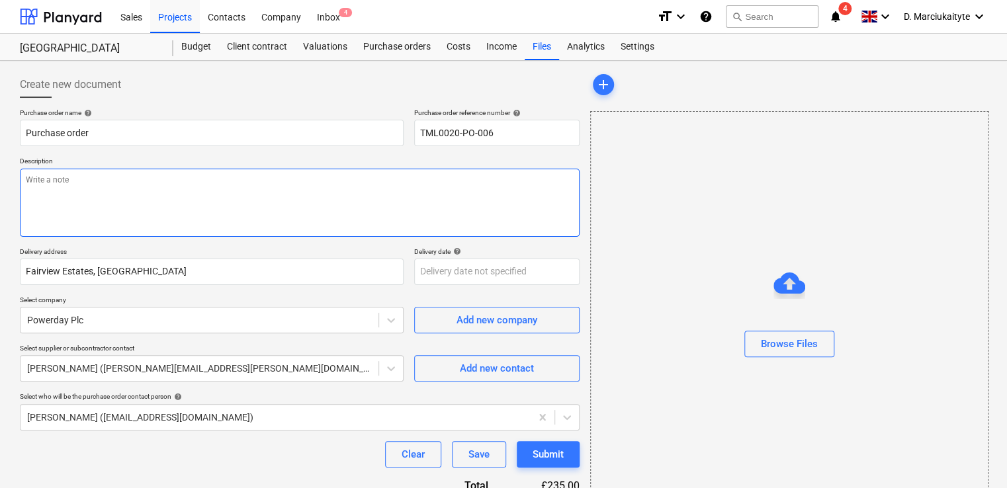
paste textarea "Good afternoon, Could you please exchange the skip [DATE] at 10:30 am? Contact:…"
type textarea "x"
type textarea "Good afternoon, Could you please exchange the skip [DATE] at 10:30 am? Contact:…"
click at [183, 184] on textarea "Good afternoon, Could you please exchange the skip [DATE] at 10:30 am? Contact:…" at bounding box center [300, 203] width 560 height 68
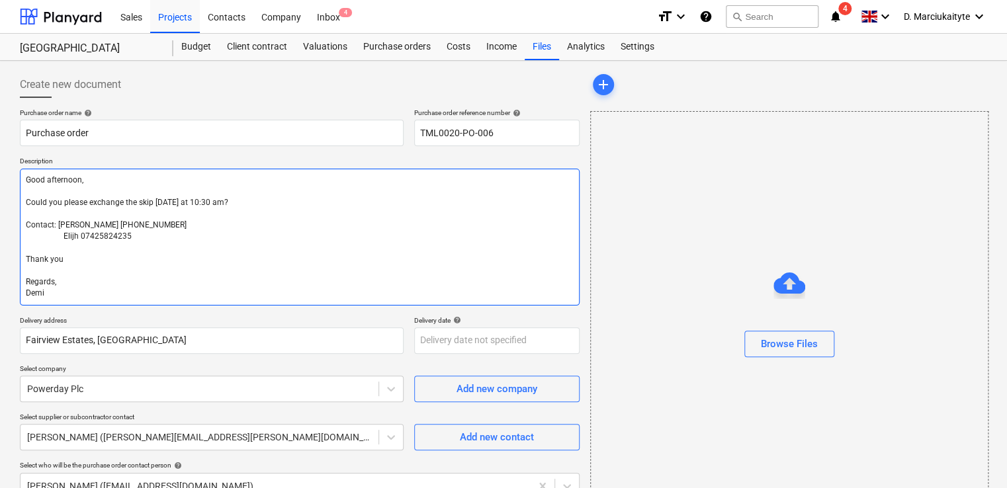
click at [243, 206] on textarea "Good afternoon, Could you please exchange the skip [DATE] at 10:30 am? Contact:…" at bounding box center [300, 237] width 560 height 137
type textarea "x"
type textarea "Good afternoon, Could you please exchange the skip [DATE] at 10:30 am Contact: …"
type textarea "x"
type textarea "Good afternoon, Could you please exchange the skip [DATE] at 10:30 a Contact: […"
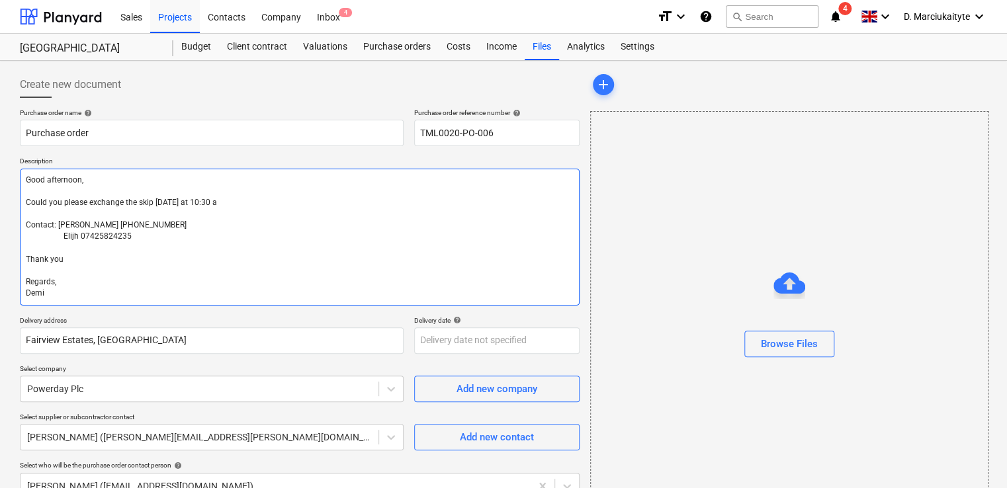
type textarea "x"
type textarea "Good afternoon, Could you please exchange the skip [DATE] at 10:30 Contact: [PE…"
type textarea "x"
type textarea "Good afternoon, Could you please exchange the skip [DATE] at 10:30 Contact: [PE…"
type textarea "x"
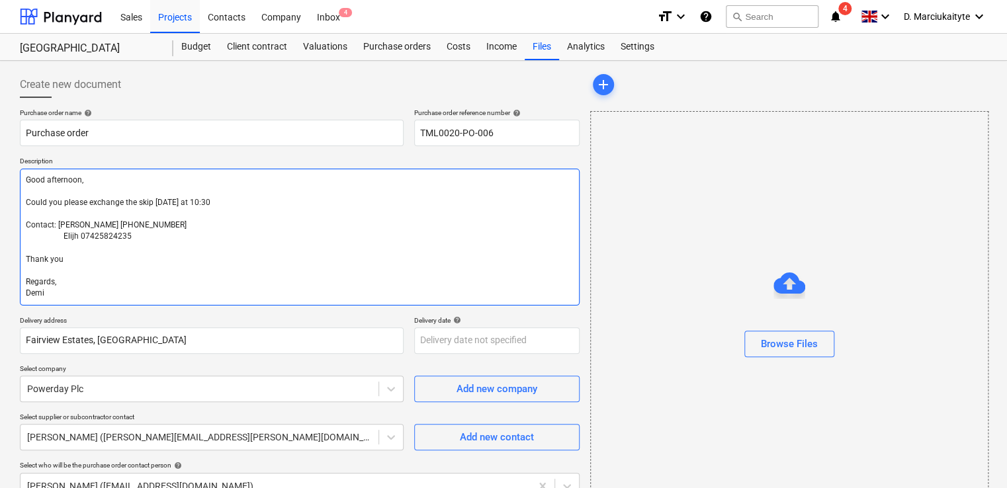
type textarea "Good afternoon, Could you please exchange the skip [DATE] at 10:3 Contact: [PER…"
type textarea "x"
type textarea "Good afternoon, Could you please exchange the skip [DATE] at 10: Contact: [PERS…"
type textarea "x"
type textarea "Good afternoon, Could you please exchange the skip [DATE] at 10 Contact: [PERSO…"
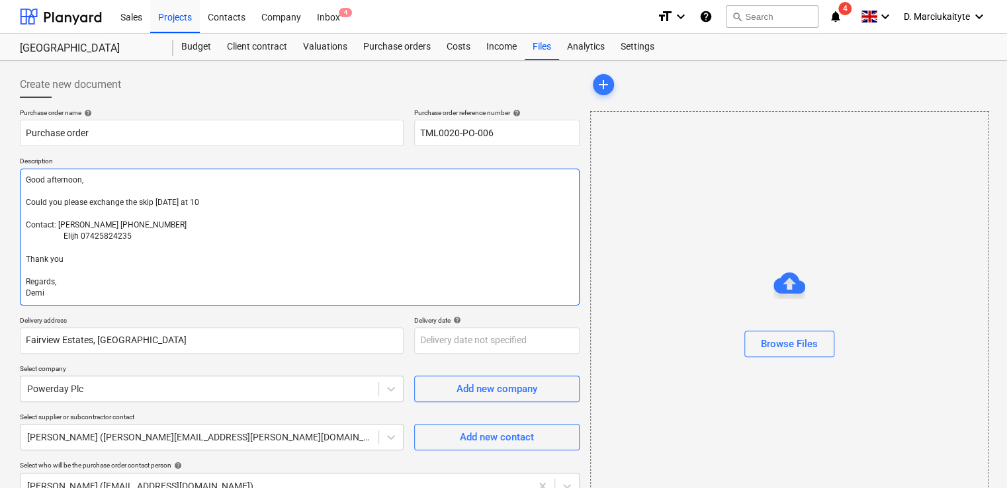
type textarea "x"
type textarea "Good afternoon, Could you please exchange the skip [DATE] at 1 Contact: [PERSON…"
type textarea "x"
type textarea "Good afternoon, Could you please exchange the skip [DATE] at Contact: [PERSON_N…"
type textarea "x"
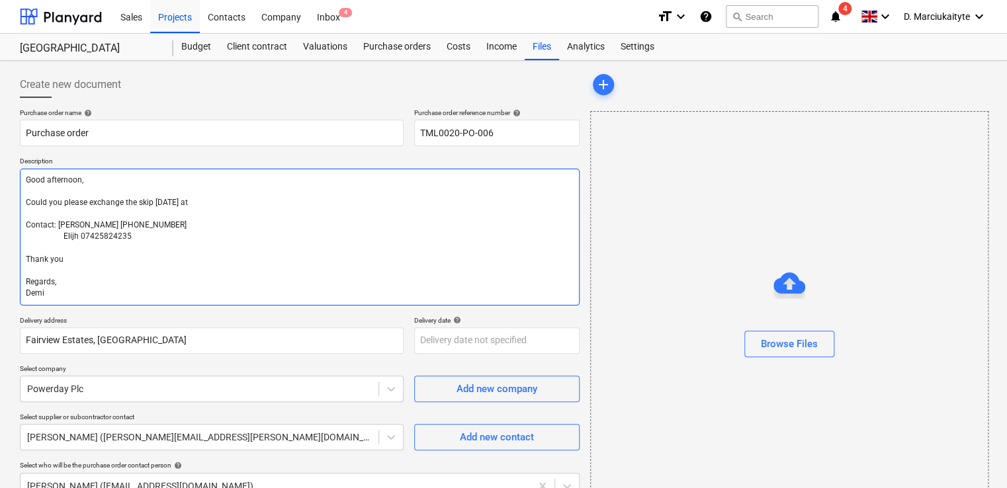
type textarea "Good afternoon, Could you please exchange the skip [DATE] at Contact: [PERSON_N…"
type textarea "x"
type textarea "Good afternoon, Could you please exchange the skip [DATE] a Contact: [PERSON_NA…"
type textarea "x"
type textarea "Good afternoon, Could you please exchange the skip [DATE] Contact: [PERSON_NAME…"
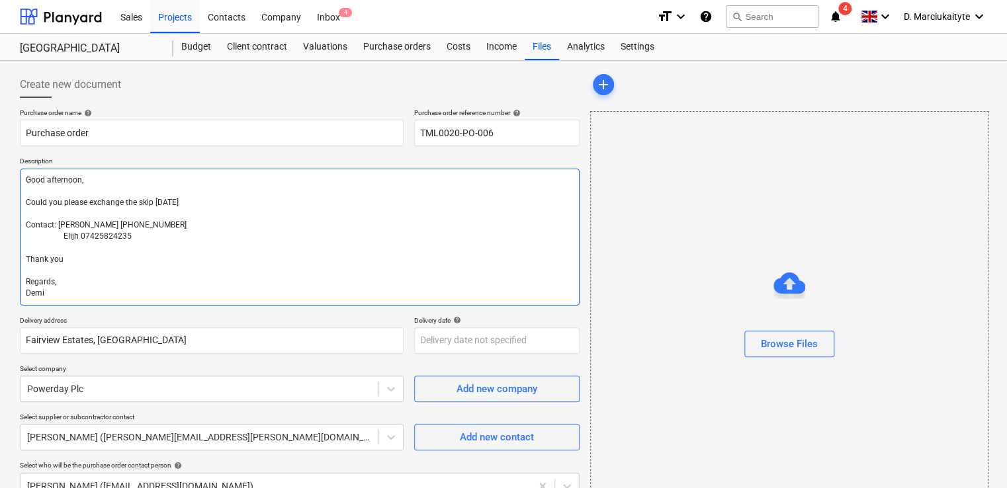
type textarea "x"
type textarea "Good afternoon, Could you please exchange the skip [DATE] f Contact: [PERSON_NA…"
type textarea "x"
type textarea "Good afternoon, Could you please exchange the skip [DATE] fo Contact: [PERSON_N…"
type textarea "x"
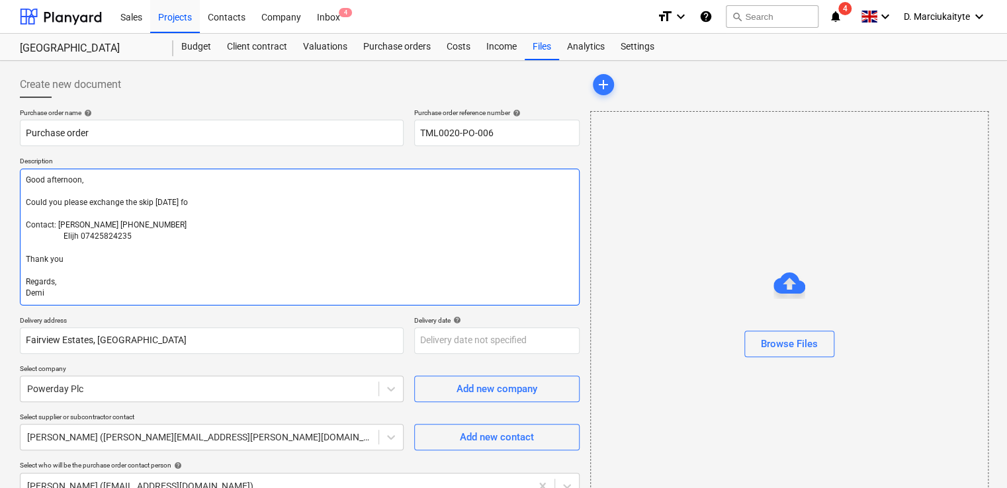
type textarea "Good afternoon, Could you please exchange the skip [DATE] for Contact: [PERSON_…"
type textarea "x"
type textarea "Good afternoon, Could you please exchange the skip [DATE] for Contact: [PERSON_…"
type textarea "x"
type textarea "Good afternoon, Could you please exchange the skip [DATE] for F Contact: [PERSO…"
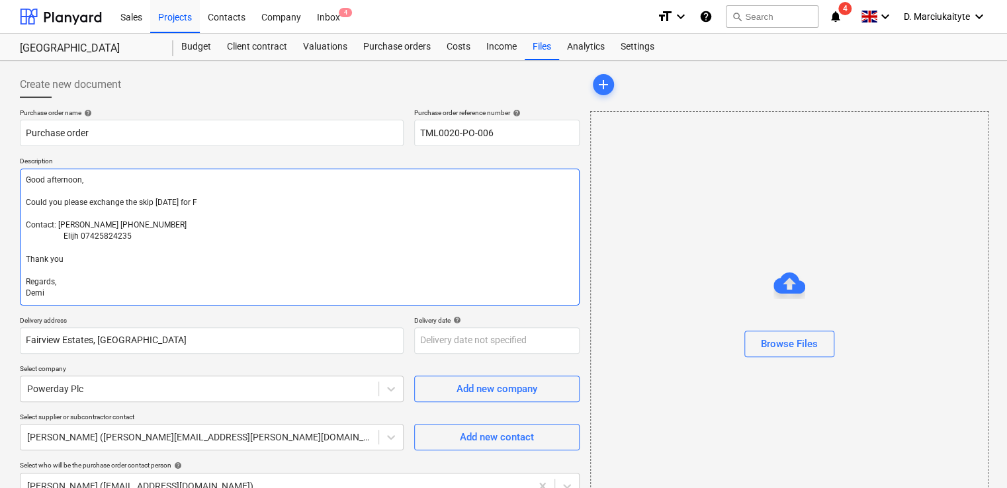
type textarea "x"
type textarea "Good afternoon, Could you please exchange the skip [DATE] for Fr Contact: [PERS…"
type textarea "x"
type textarea "Good afternoon, Could you please exchange the skip [DATE] for Fri Contact: [PER…"
type textarea "x"
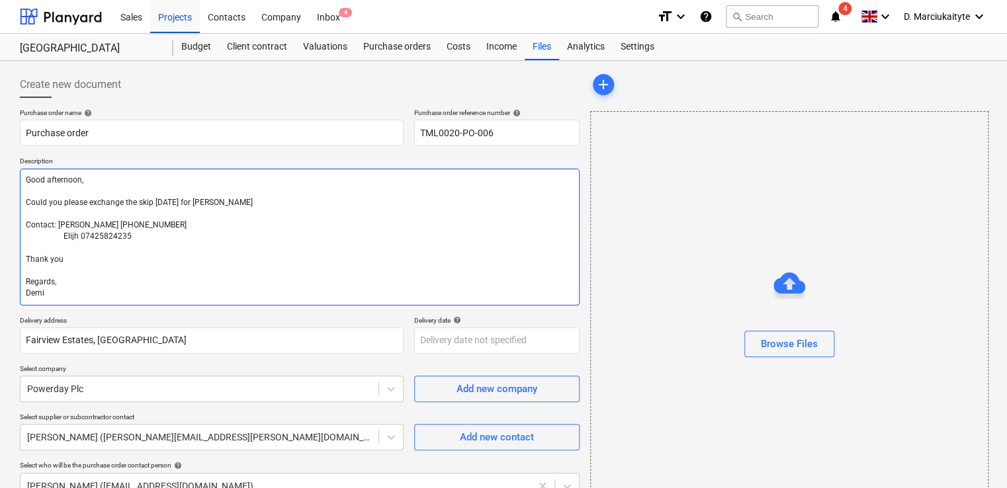
type textarea "Good afternoon, Could you please exchange the skip [DATE] for [PERSON_NAME] Con…"
type textarea "x"
type textarea "Good afternoon, Could you please exchange the skip [DATE] for [DATE] Contact: […"
type textarea "x"
drag, startPoint x: 54, startPoint y: 290, endPoint x: 0, endPoint y: 170, distance: 131.5
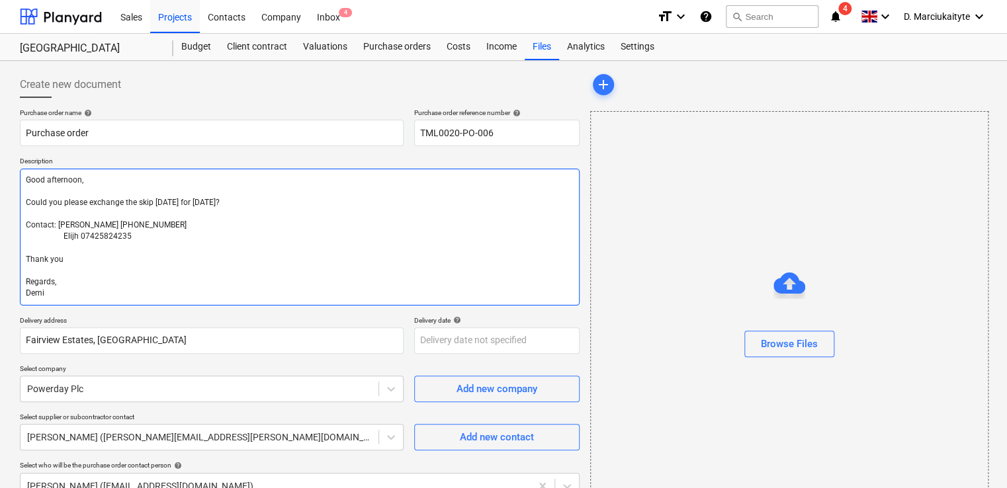
click at [0, 170] on html "Sales Projects Contacts Company Inbox 4 format_size keyboard_arrow_down help se…" at bounding box center [503, 244] width 1007 height 488
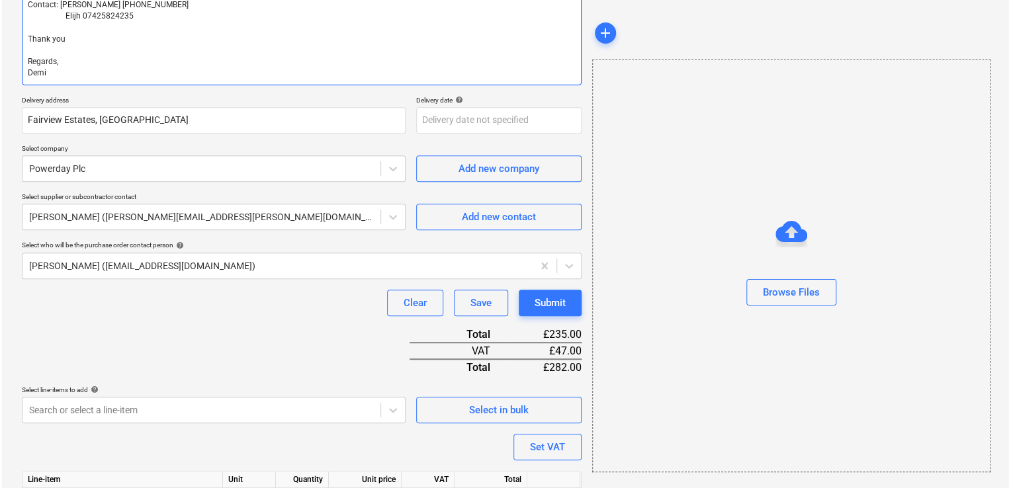
scroll to position [306, 0]
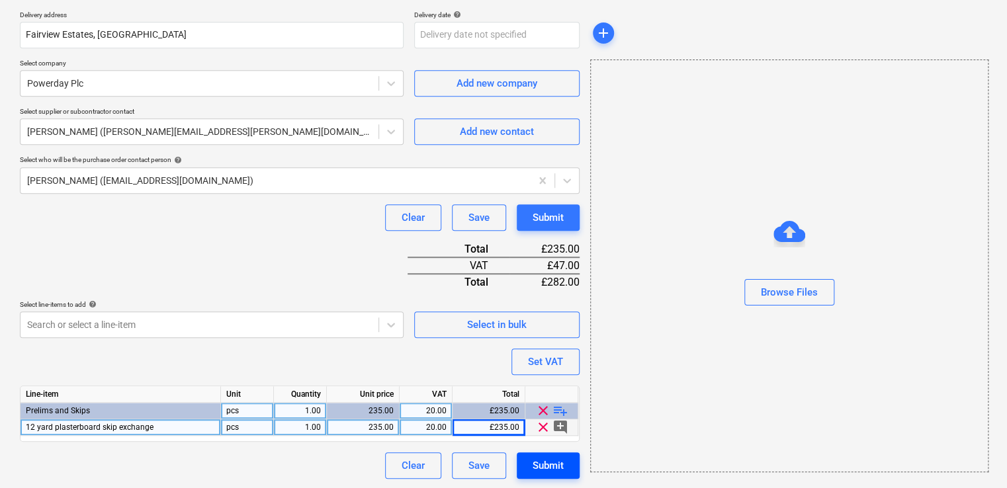
type textarea "Good afternoon, Could you please exchange the skip [DATE] for [DATE]? Contact: …"
click at [545, 464] on div "Submit" at bounding box center [548, 465] width 31 height 17
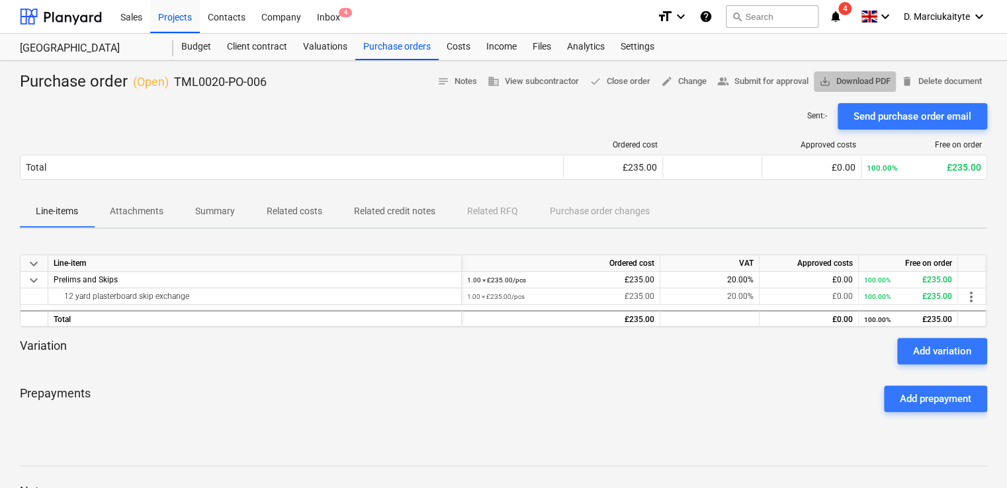
click at [858, 80] on span "save_alt Download PDF" at bounding box center [854, 81] width 71 height 15
click at [691, 81] on span "edit Change" at bounding box center [684, 81] width 46 height 15
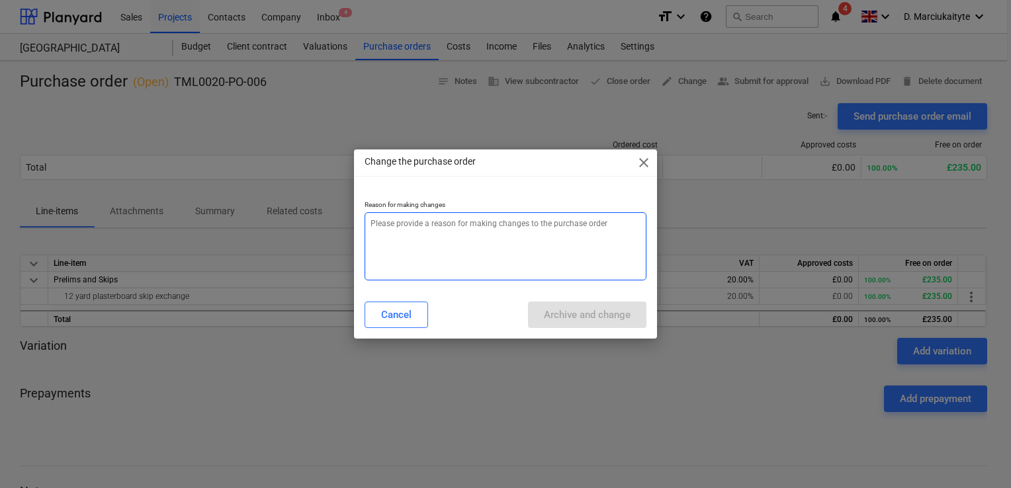
click at [463, 277] on textarea at bounding box center [506, 246] width 282 height 68
type textarea "x"
type textarea "e"
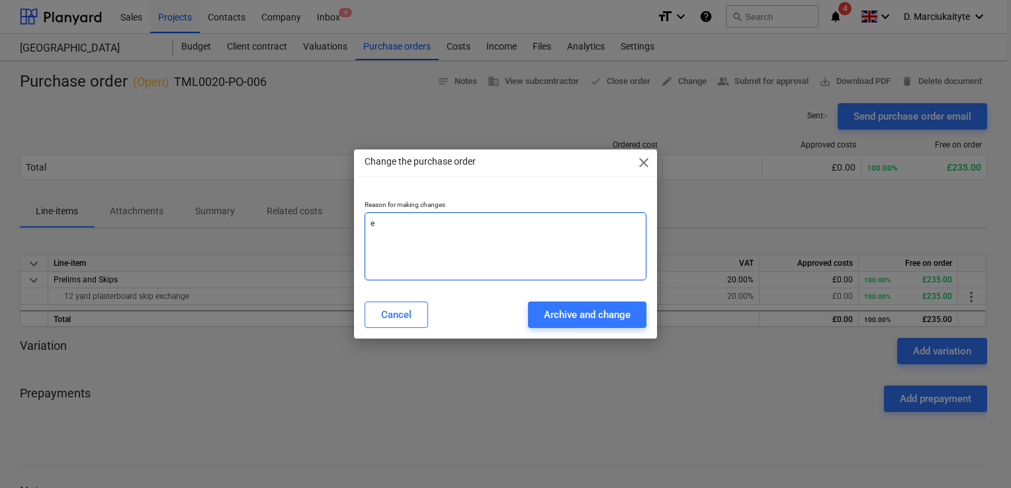
type textarea "x"
type textarea "er"
type textarea "x"
type textarea "err"
type textarea "x"
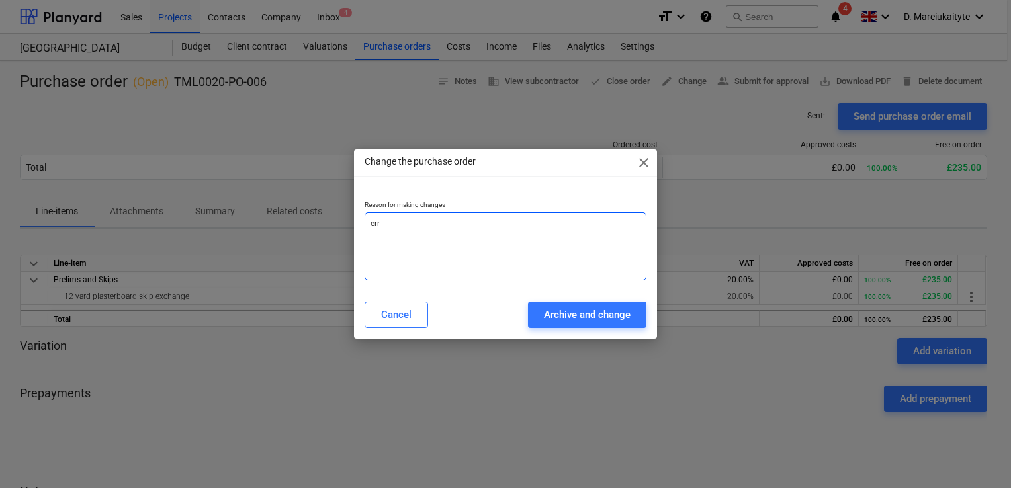
type textarea "erro"
type textarea "x"
type textarea "error"
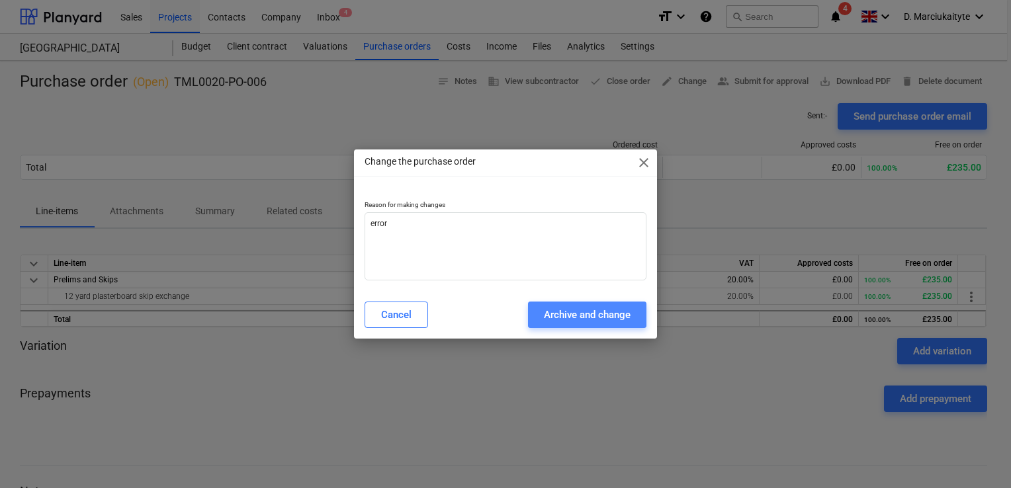
click at [578, 311] on div "Archive and change" at bounding box center [587, 314] width 87 height 17
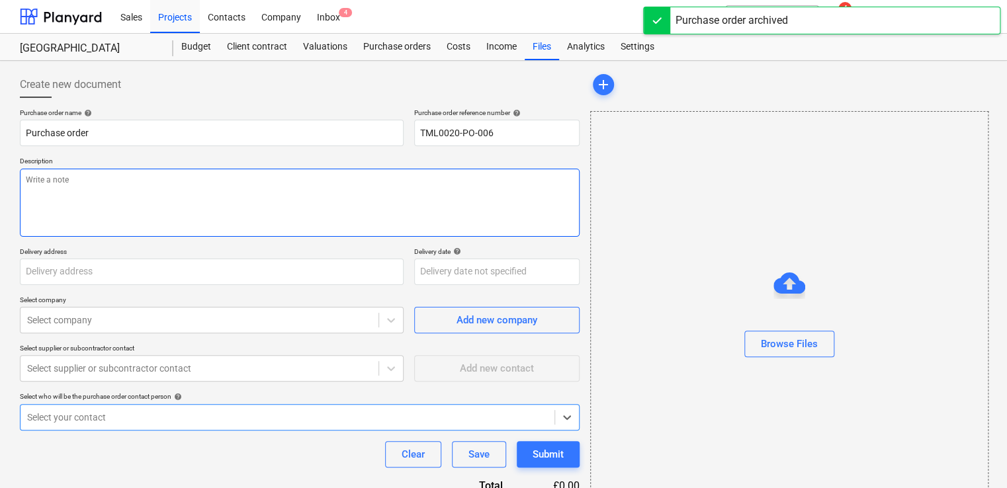
type textarea "x"
type textarea "Good afternoon, Could you please exchange the skip [DATE] for [DATE]? Contact: …"
type input "Fairview Estates, [GEOGRAPHIC_DATA]"
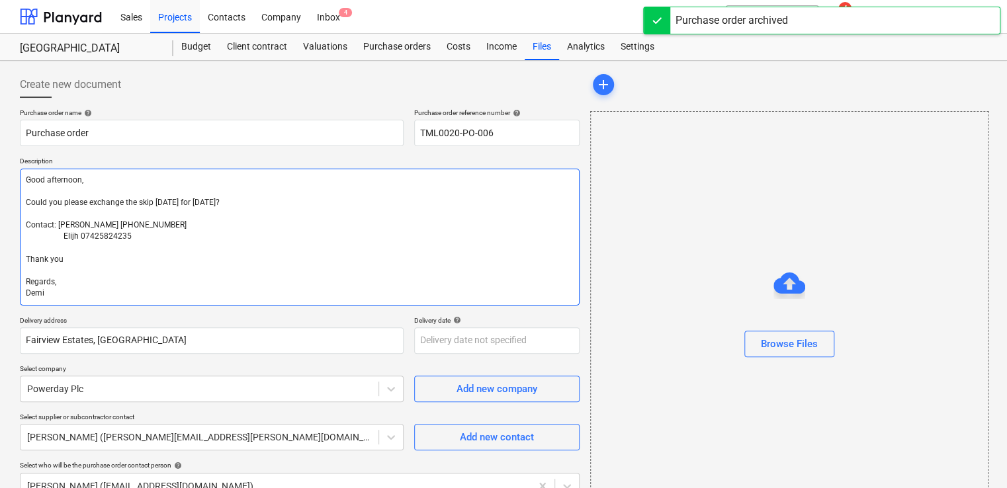
click at [261, 215] on textarea "Good afternoon, Could you please exchange the skip [DATE] for [DATE]? Contact: …" at bounding box center [300, 237] width 560 height 137
click at [91, 200] on textarea "Good afternoon, Could you please exchange the skip [DATE] for [DATE]? Contact: …" at bounding box center [300, 237] width 560 height 137
type textarea "x"
type textarea "Good afternoon, Could you please exchange the skip [DATE] for [DATE]? Contact: …"
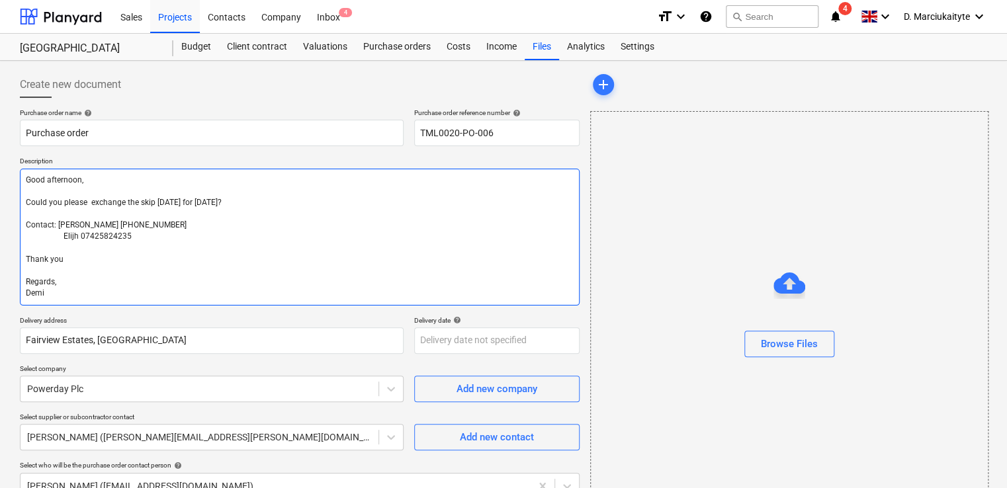
type textarea "x"
type textarea "Good afternoon, Could you please b exchange the skip [DATE] for [DATE]? Contact…"
type textarea "x"
type textarea "Good afternoon, Could you please bo exchange the skip [DATE] for [DATE]? Contac…"
type textarea "x"
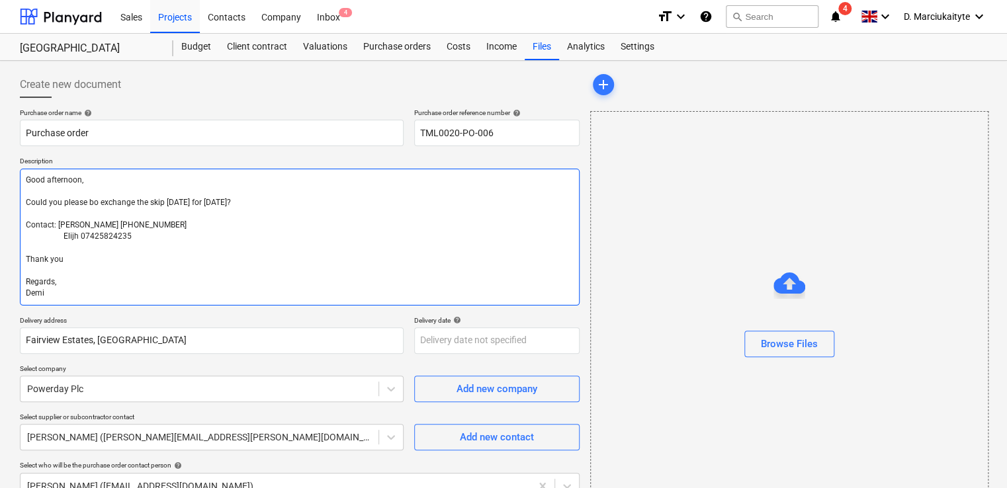
type textarea "Good afternoon, Could you please boo exchange the skip [DATE] for [DATE]? Conta…"
type textarea "x"
type textarea "Good afternoon, Could you please book exchange the skip [DATE] for [DATE]? Cont…"
type textarea "x"
type textarea "Good afternoon, Could you please book exchange the skip [DATE] for [DATE]? Cont…"
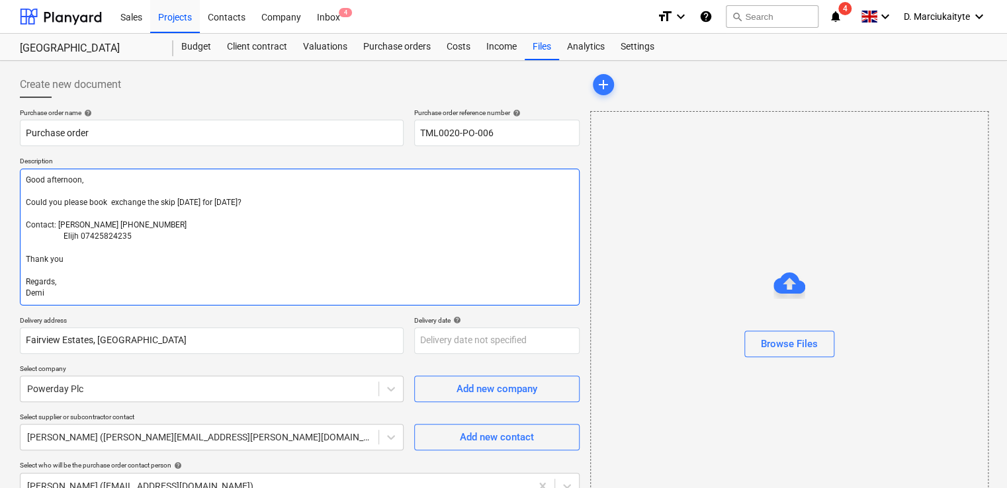
type textarea "x"
type textarea "Good afternoon, Could you please book s exchange the skip [DATE] for [DATE]? Co…"
type textarea "x"
type textarea "Good afternoon, Could you please book sk exchange the skip [DATE] for [DATE]? C…"
type textarea "x"
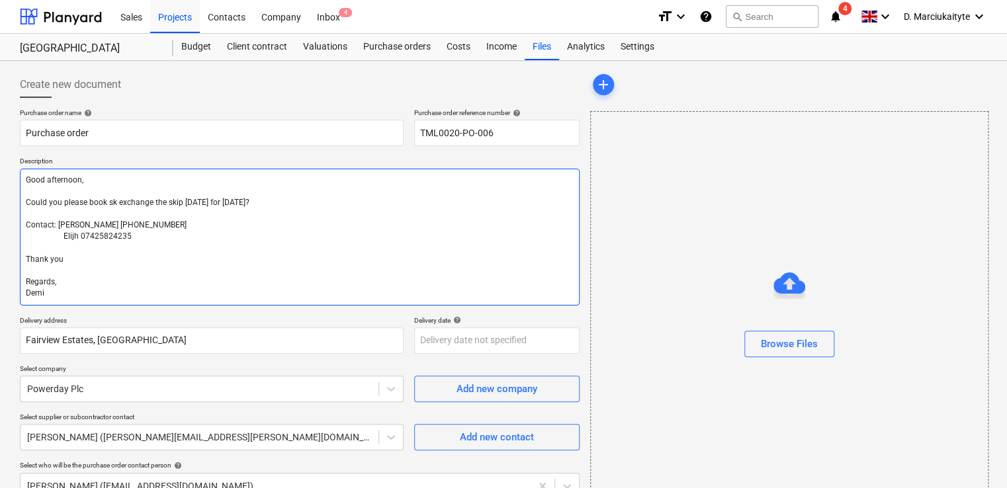
type textarea "Good afternoon, Could you please book ski exchange the skip [DATE] for [DATE]? …"
type textarea "x"
type textarea "Good afternoon, Could you please book skip exchange the skip [DATE] for [DATE]?…"
type textarea "x"
type textarea "Good afternoon, Could you please book skip exchange the skip tomorro for [DATE]…"
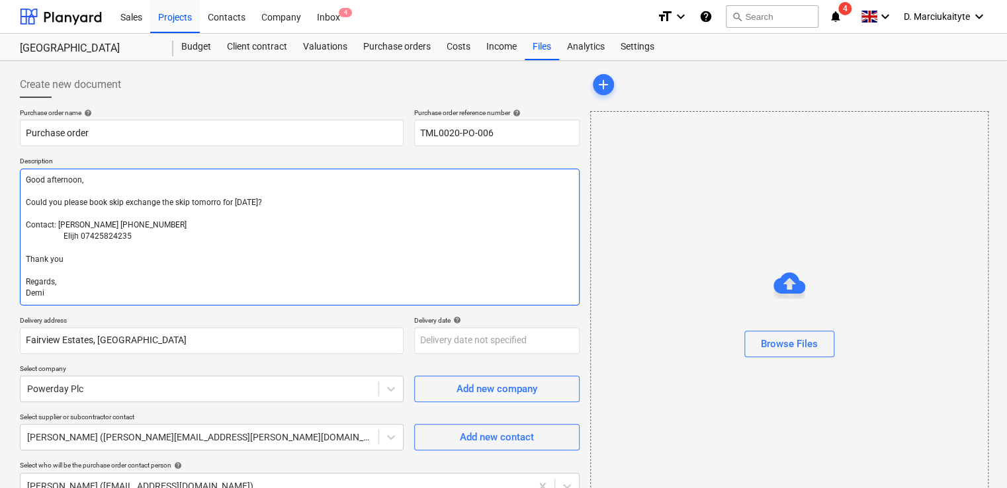
type textarea "x"
type textarea "Good afternoon, Could you please book skip exchange the skip tomorr for [DATE]?…"
type textarea "x"
type textarea "Good afternoon, Could you please book skip exchange the skip tomor for [DATE]? …"
type textarea "x"
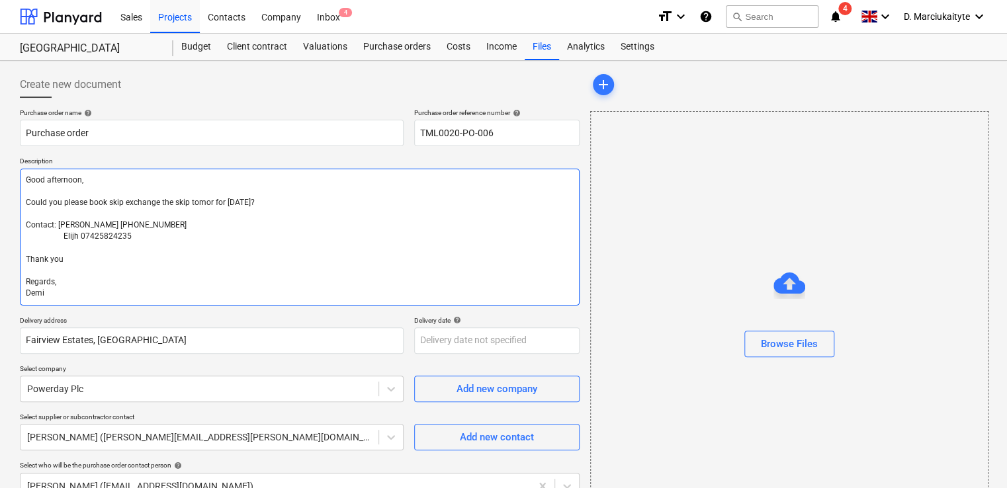
type textarea "Good afternoon, Could you please book skip exchange the skip tomo for [DATE]? C…"
type textarea "x"
type textarea "Good afternoon, Could you please book skip exchange the skip [PERSON_NAME] for …"
type textarea "x"
type textarea "Good afternoon, Could you please book skip exchange the skip to for [DATE]? Con…"
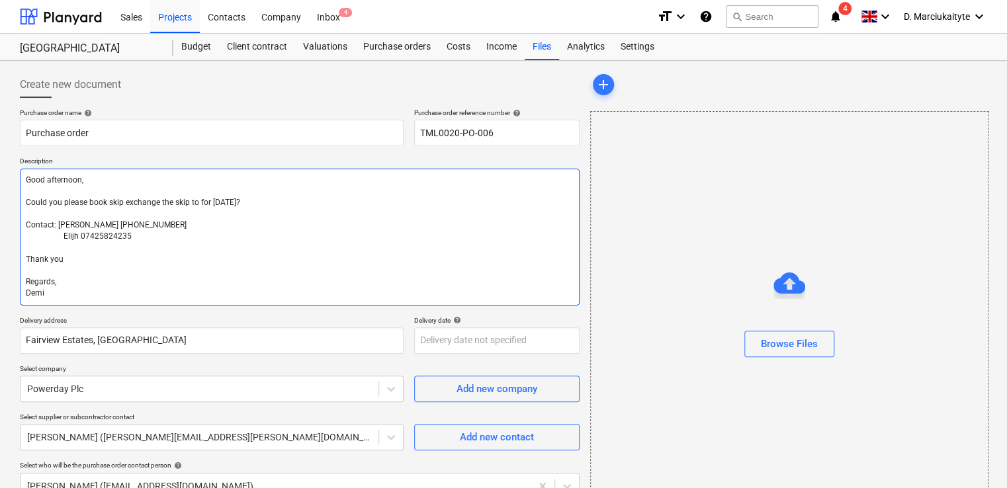
type textarea "x"
type textarea "Good afternoon, Could you please book skip exchange the skip t for [DATE]? Cont…"
type textarea "x"
type textarea "Good afternoon, Could you please book skip exchange the skip for [DATE]? Contac…"
type textarea "x"
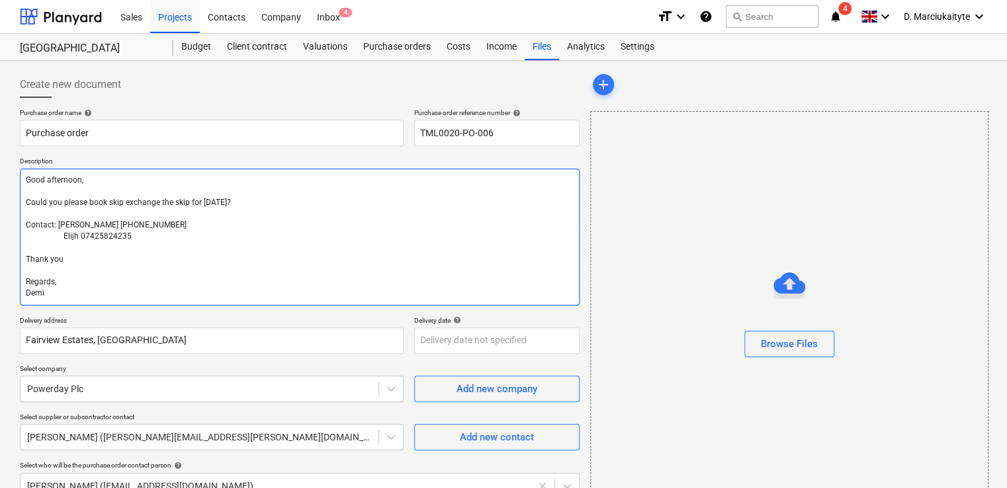
type textarea "Good afternoon, Could you please book skip exchange the ski for [DATE]? Contact…"
type textarea "x"
type textarea "Good afternoon, Could you please book skip exchange the sk for [DATE]? Contact:…"
type textarea "x"
type textarea "Good afternoon, Could you please book skip exchange the for [DATE]? Contact: [P…"
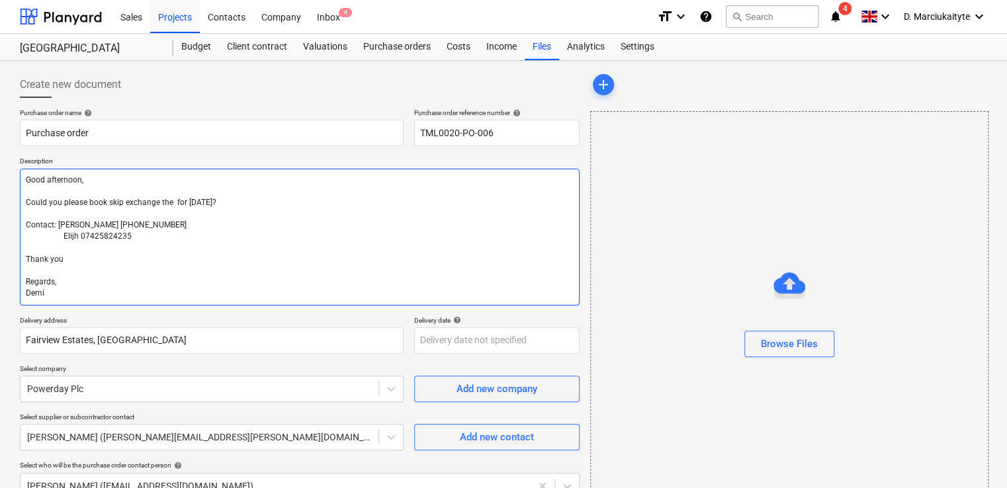
type textarea "x"
type textarea "Good afternoon, Could you please book skip exchange the for [DATE]? Contact: [P…"
type textarea "x"
type textarea "Good afternoon, Could you please book skip exchange th for [DATE]? Contact: [PE…"
type textarea "x"
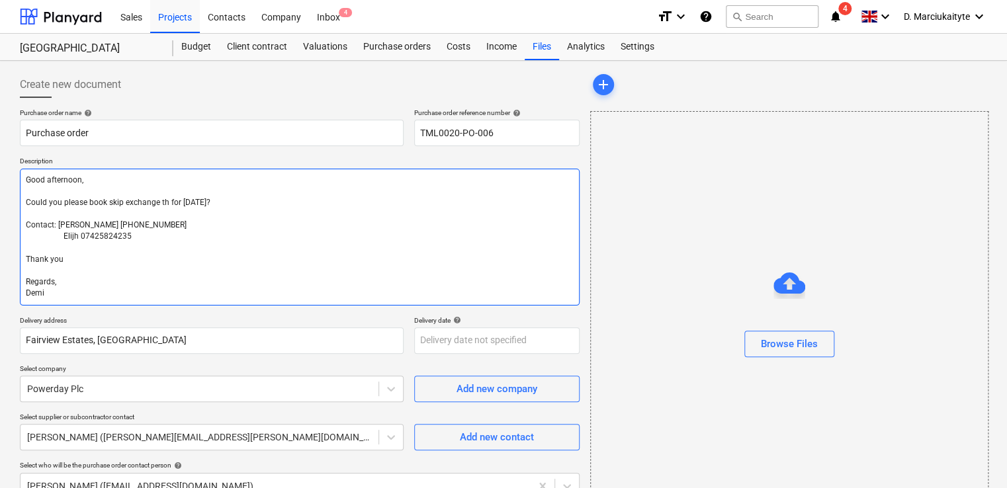
type textarea "Good afternoon, Could you please book skip exchange t for [DATE]? Contact: [PER…"
type textarea "x"
type textarea "Good afternoon, Could you please book skip exchange for [DATE]? Contact: [PERSO…"
type textarea "x"
type textarea "Good afternoon, Could you please book skip exchange for [DATE]? Contact: [PERSO…"
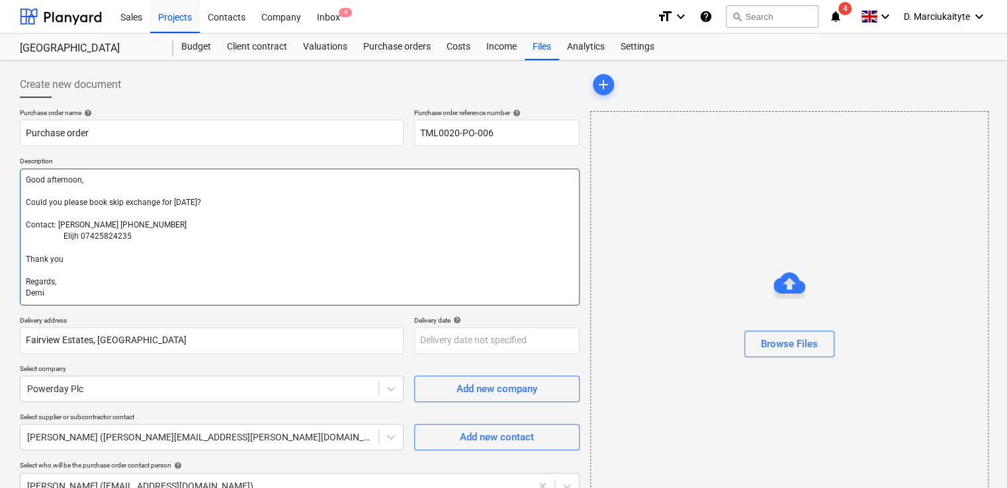
type textarea "x"
type textarea "Good afternoon, Could you please book skip exchange for [DATE]? Contact: [PERSO…"
type textarea "x"
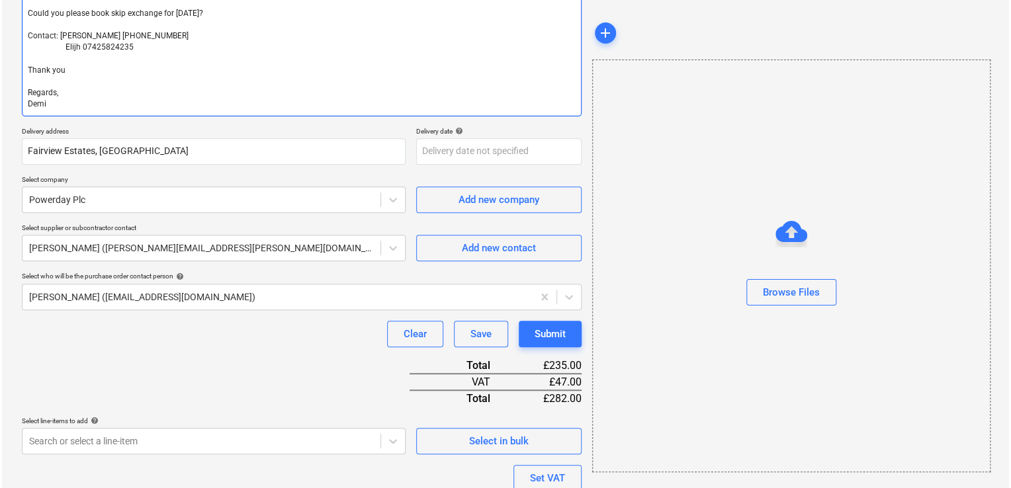
scroll to position [306, 0]
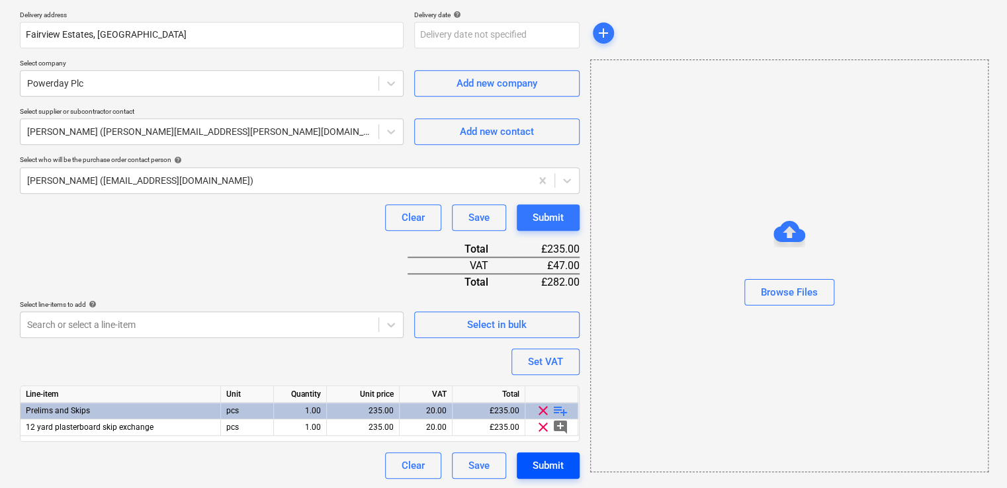
type textarea "Good afternoon, Could you please book skip exchange for [DATE]? Contact: [PERSO…"
click at [544, 461] on div "Submit" at bounding box center [548, 465] width 31 height 17
type textarea "x"
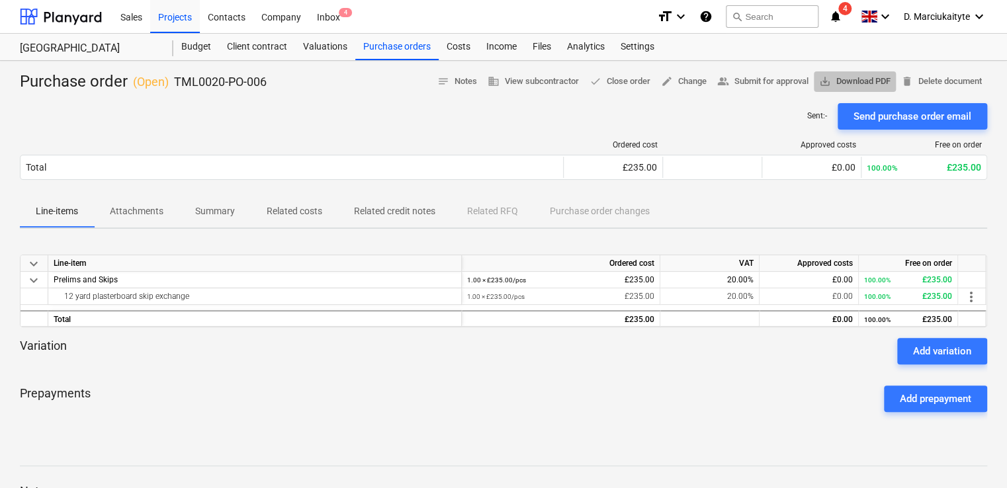
click at [852, 81] on span "save_alt Download PDF" at bounding box center [854, 81] width 71 height 15
